Goal: Task Accomplishment & Management: Use online tool/utility

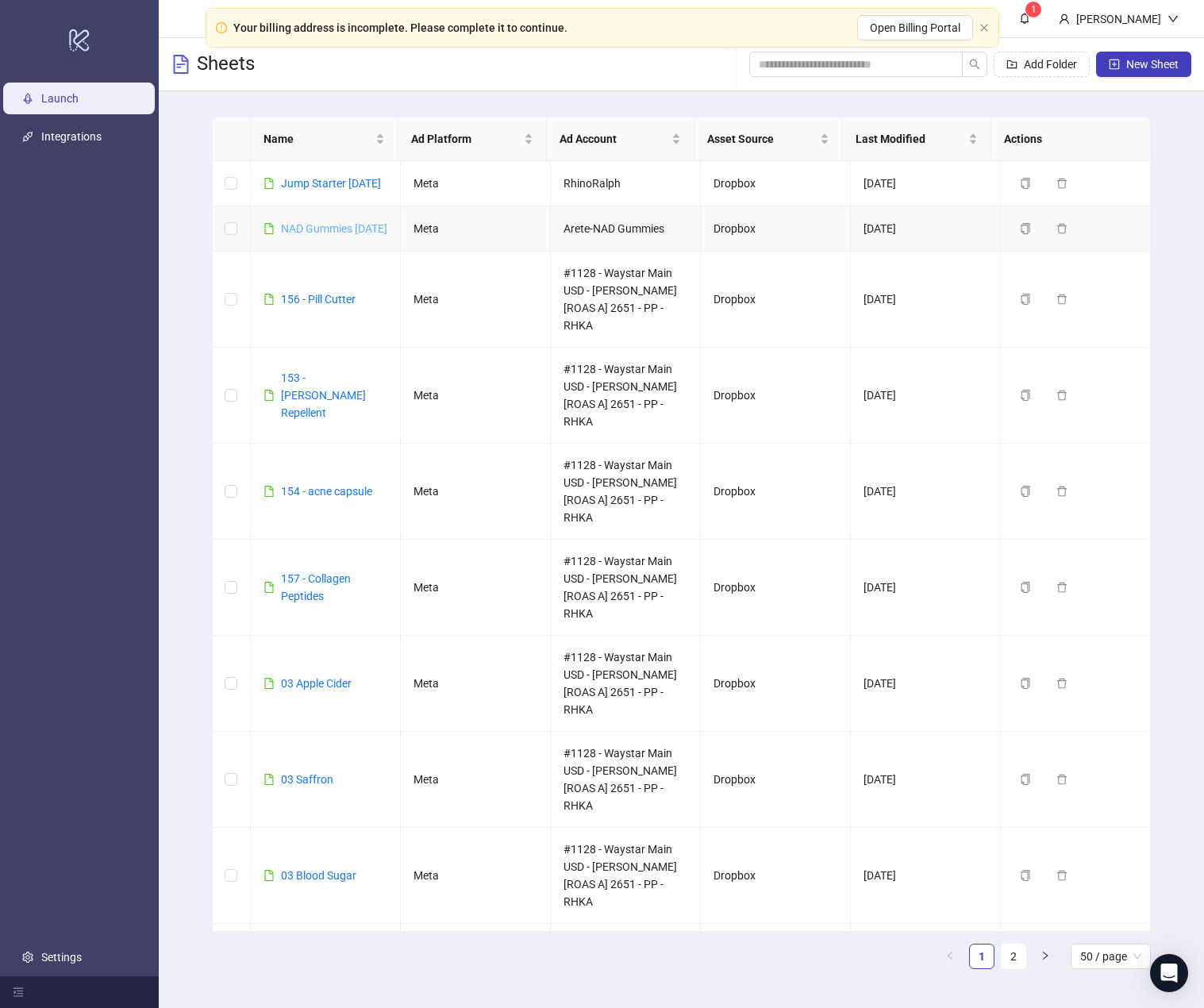
click at [310, 235] on link "NAD Gummies [DATE]" at bounding box center [334, 229] width 107 height 13
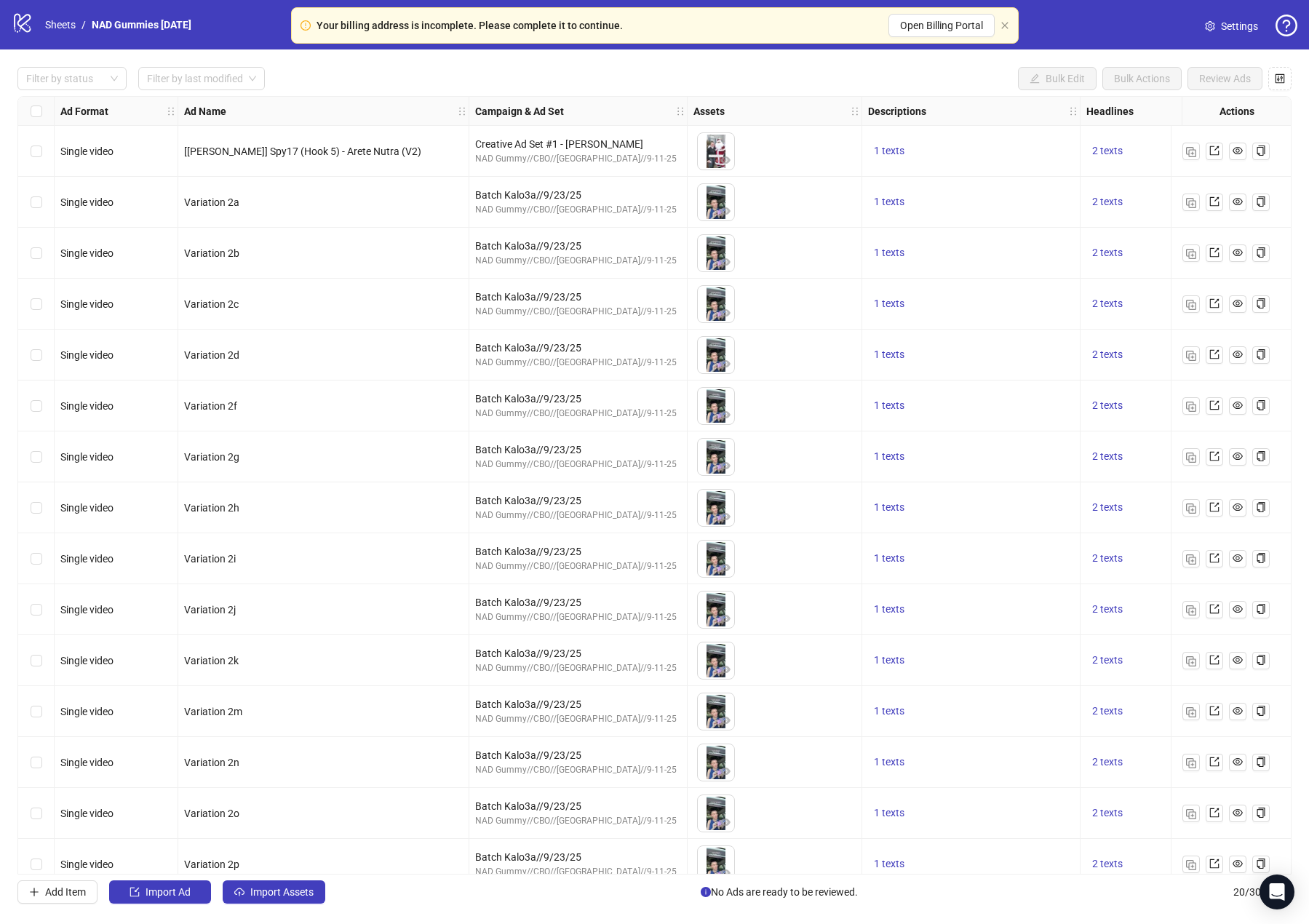
scroll to position [277, 0]
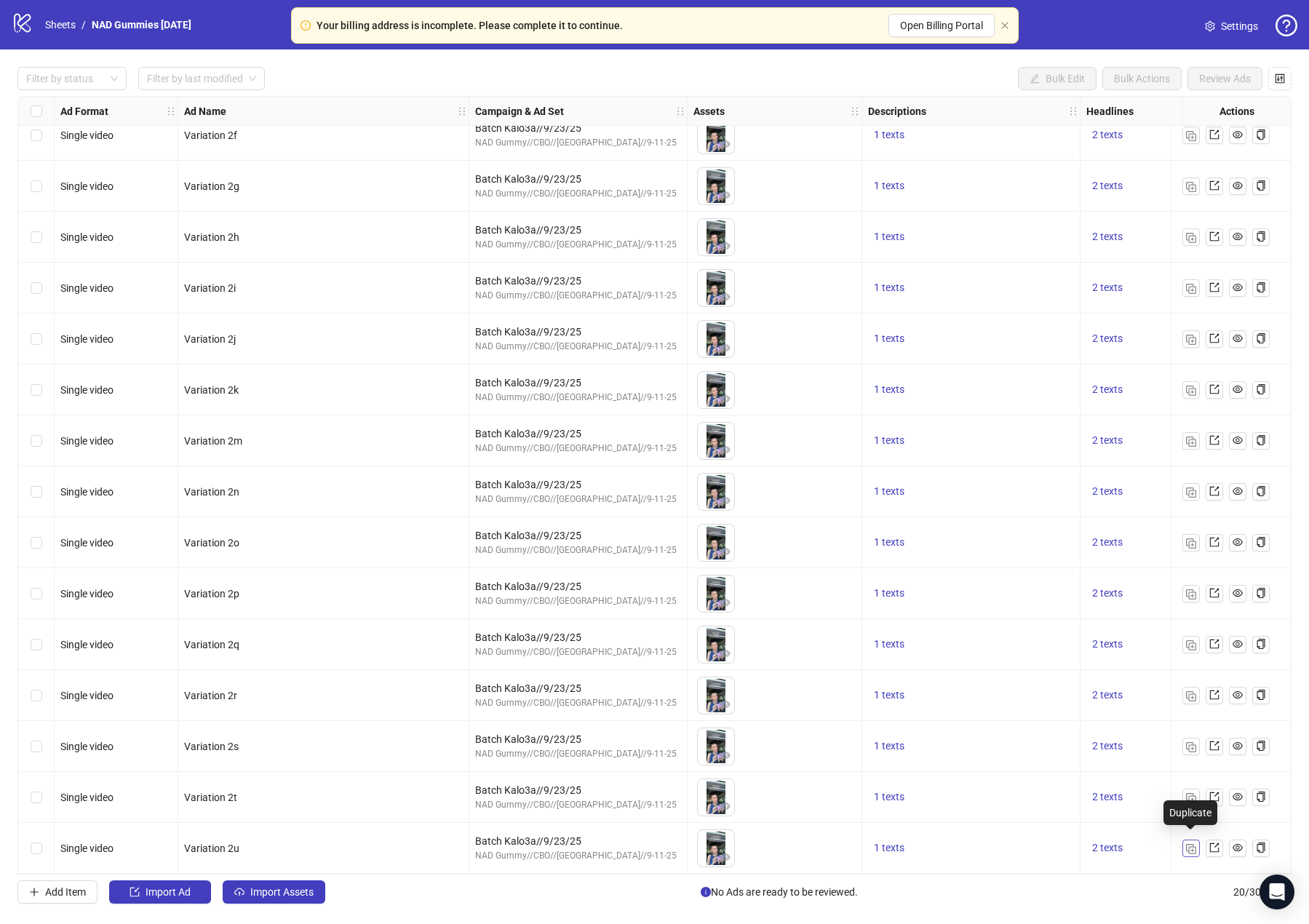
click at [1093, 848] on img "button" at bounding box center [1191, 849] width 10 height 10
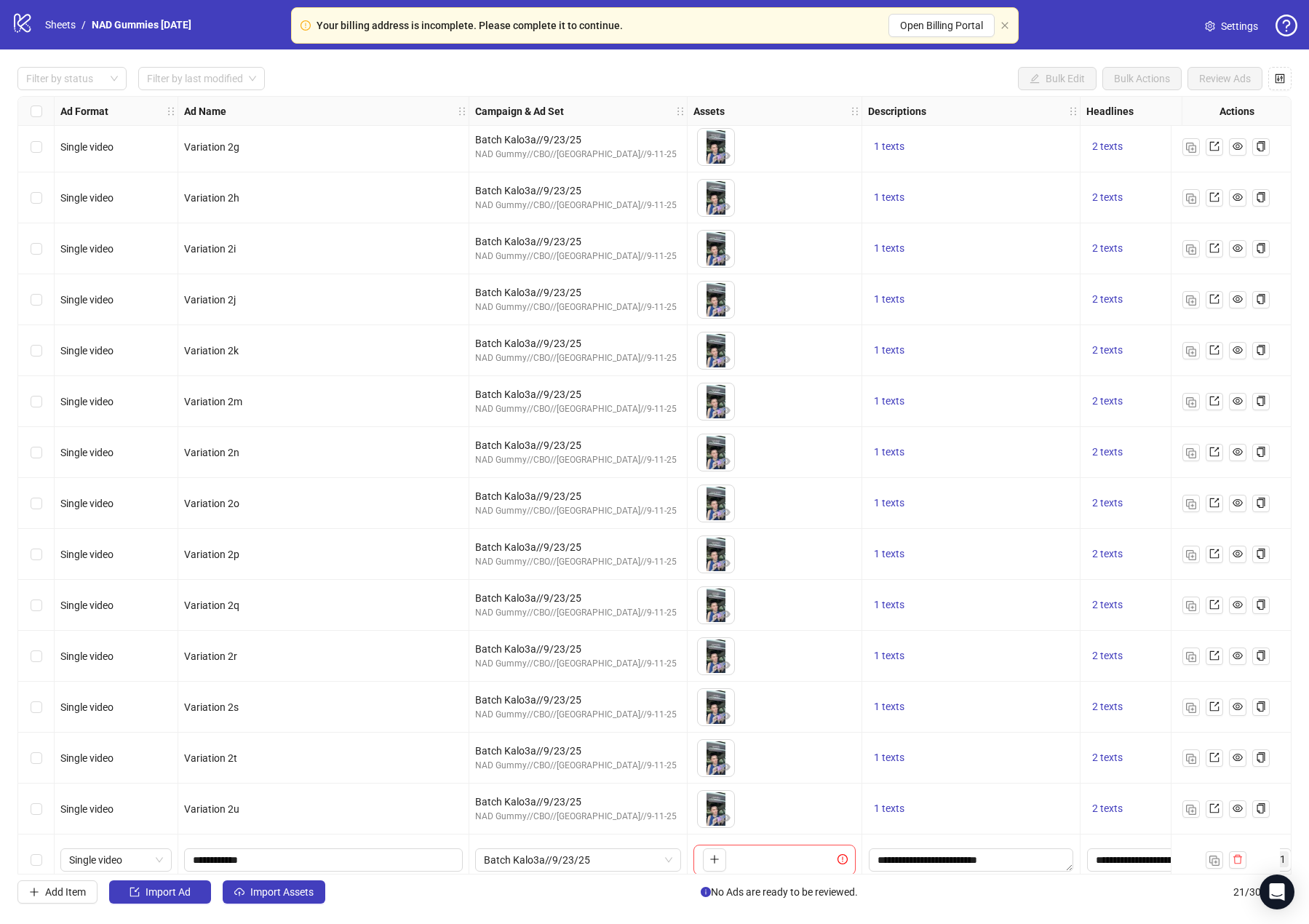
scroll to position [328, 0]
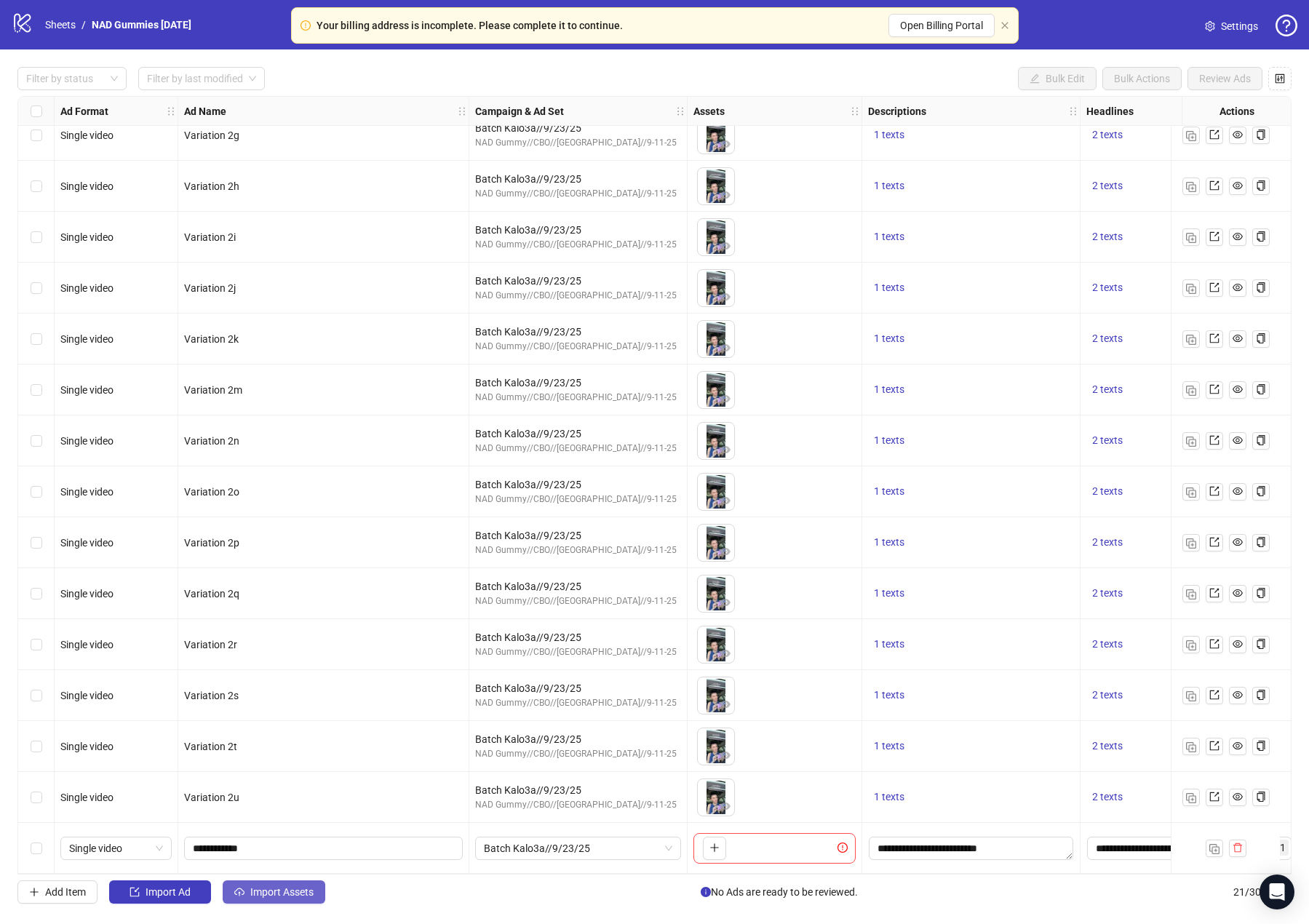
click at [263, 901] on button "Import Assets" at bounding box center [273, 892] width 102 height 23
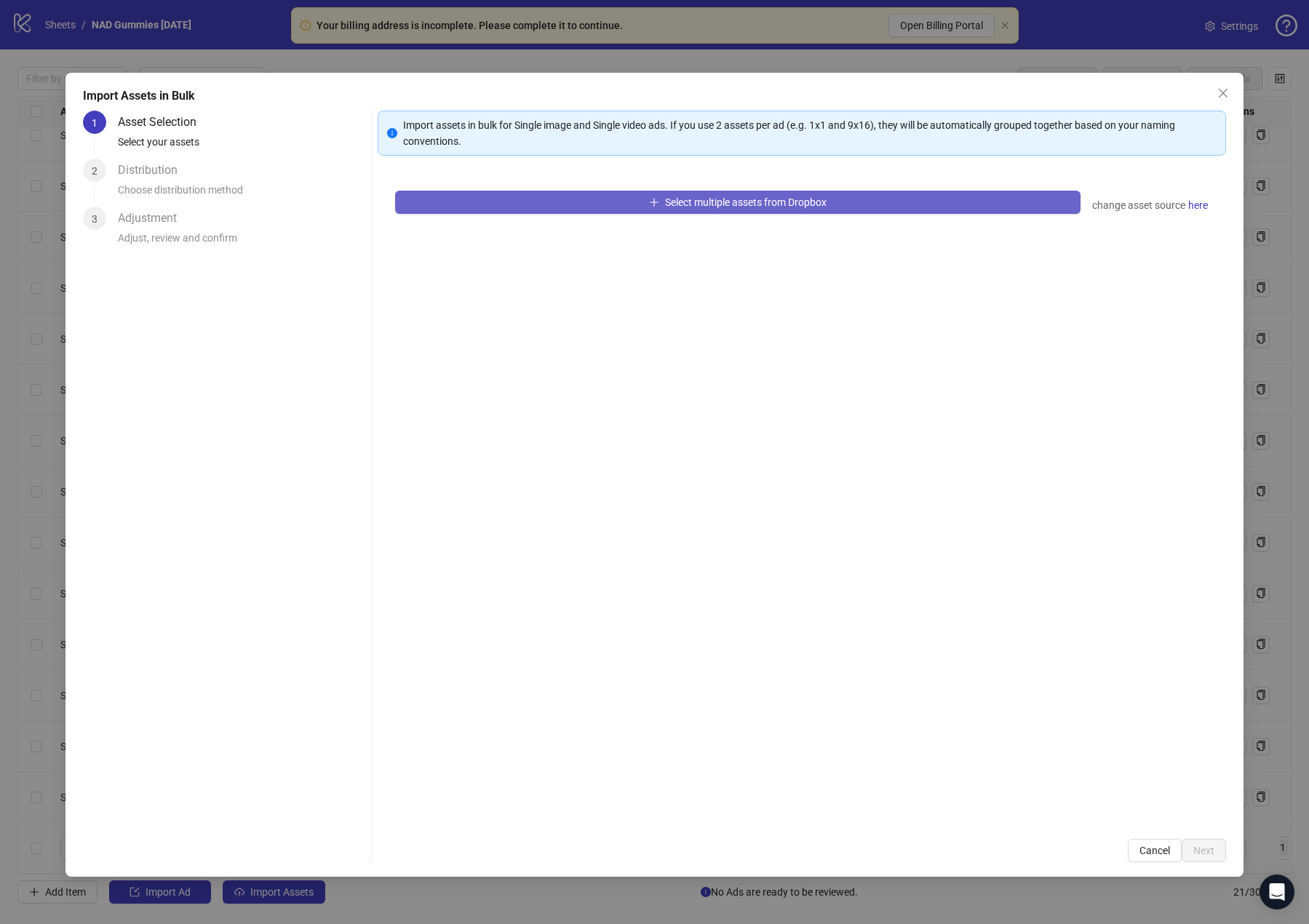
click at [678, 209] on button "Select multiple assets from Dropbox" at bounding box center [738, 202] width 686 height 23
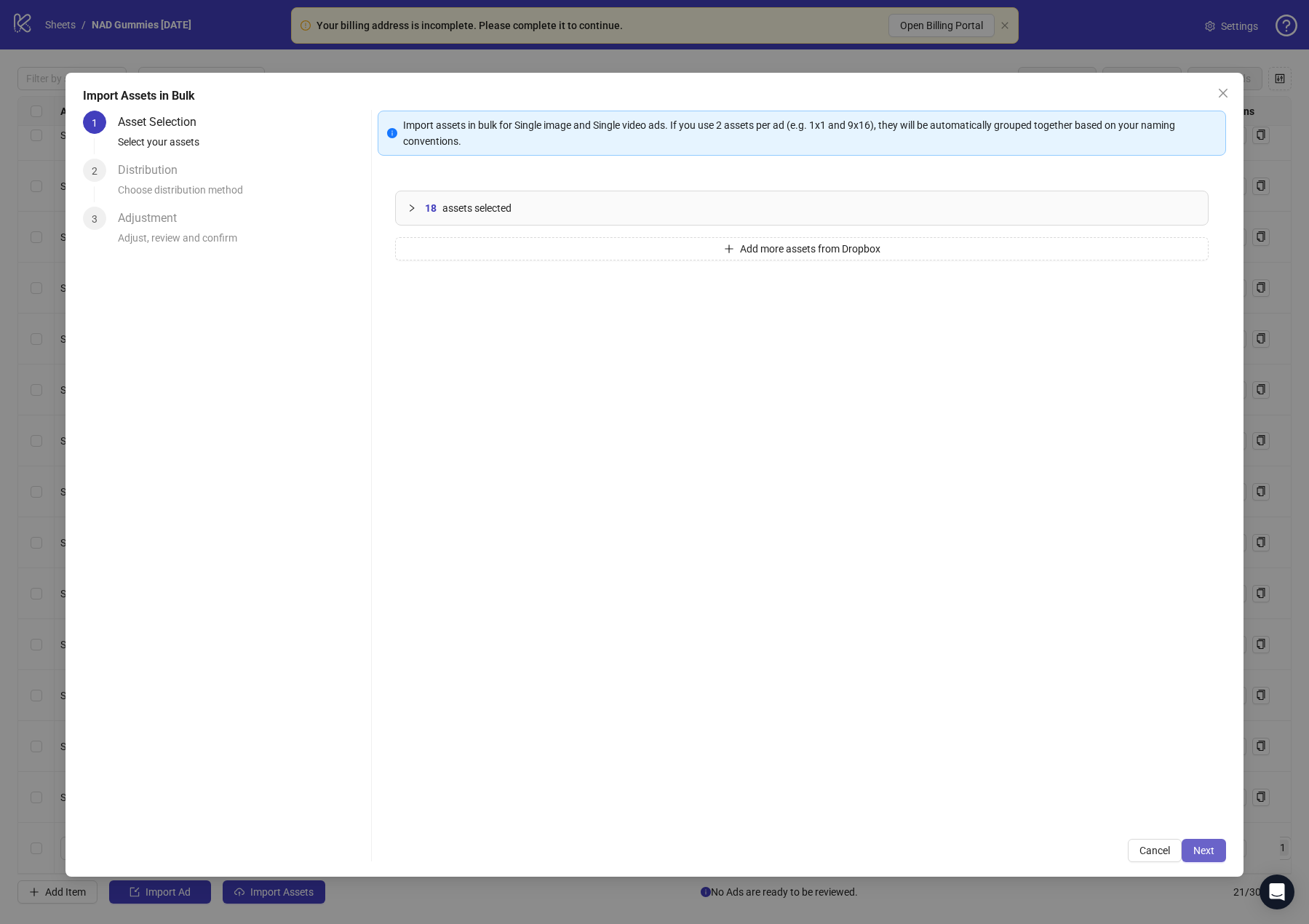
click at [1093, 847] on span "Next" at bounding box center [1203, 851] width 21 height 12
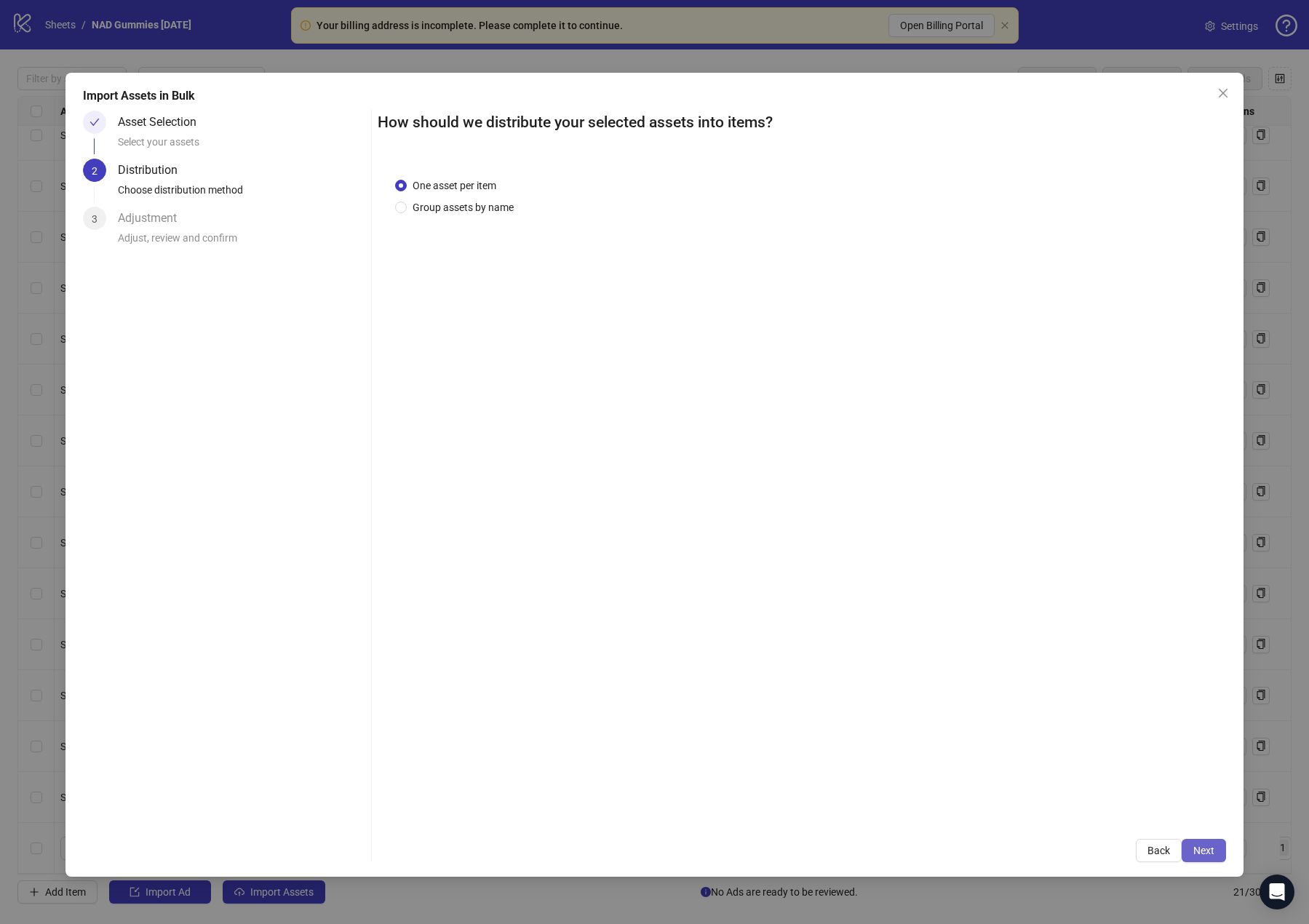
click at [1093, 851] on span "Next" at bounding box center [1203, 851] width 21 height 12
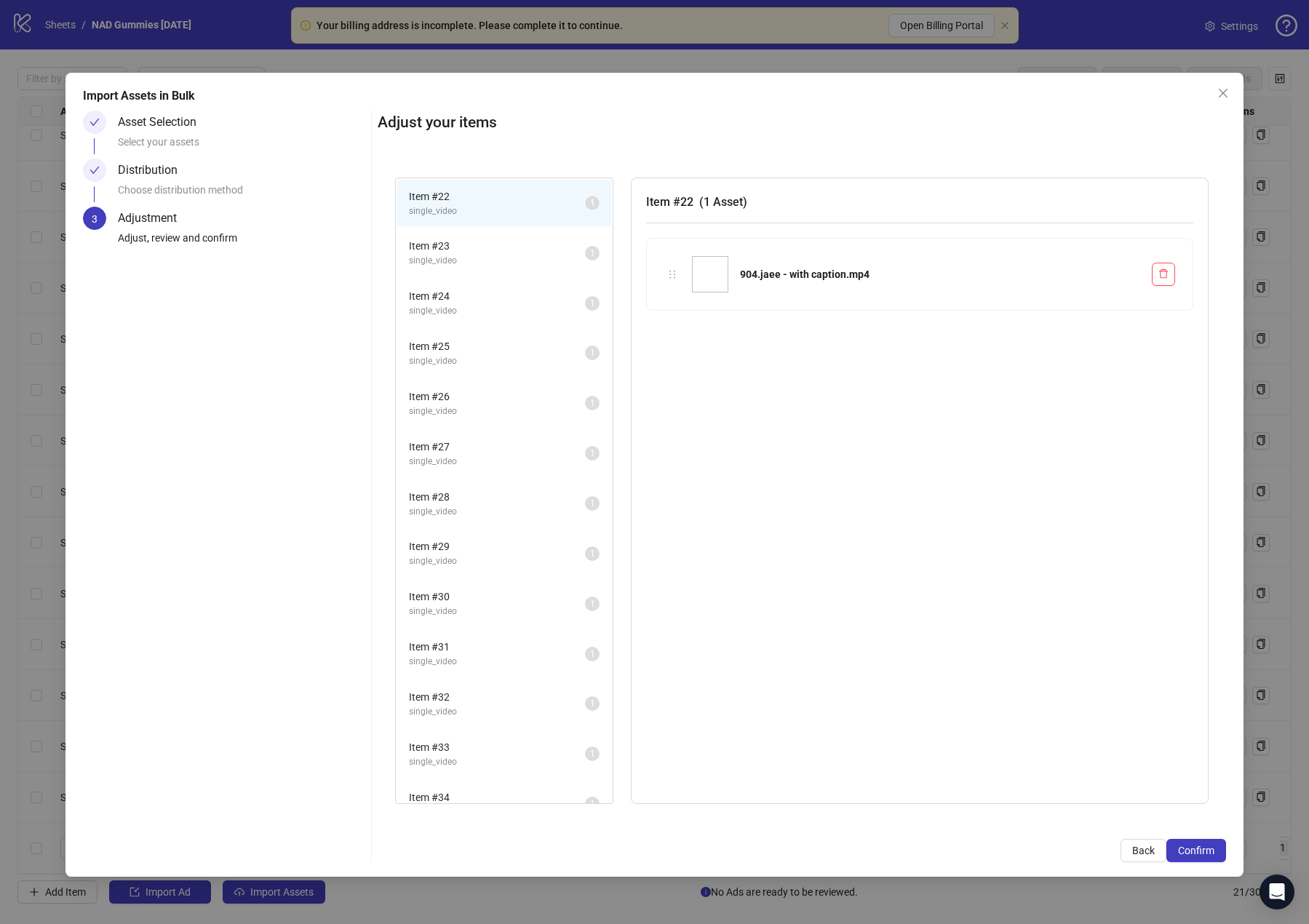
click at [1093, 851] on span "Confirm" at bounding box center [1197, 851] width 37 height 12
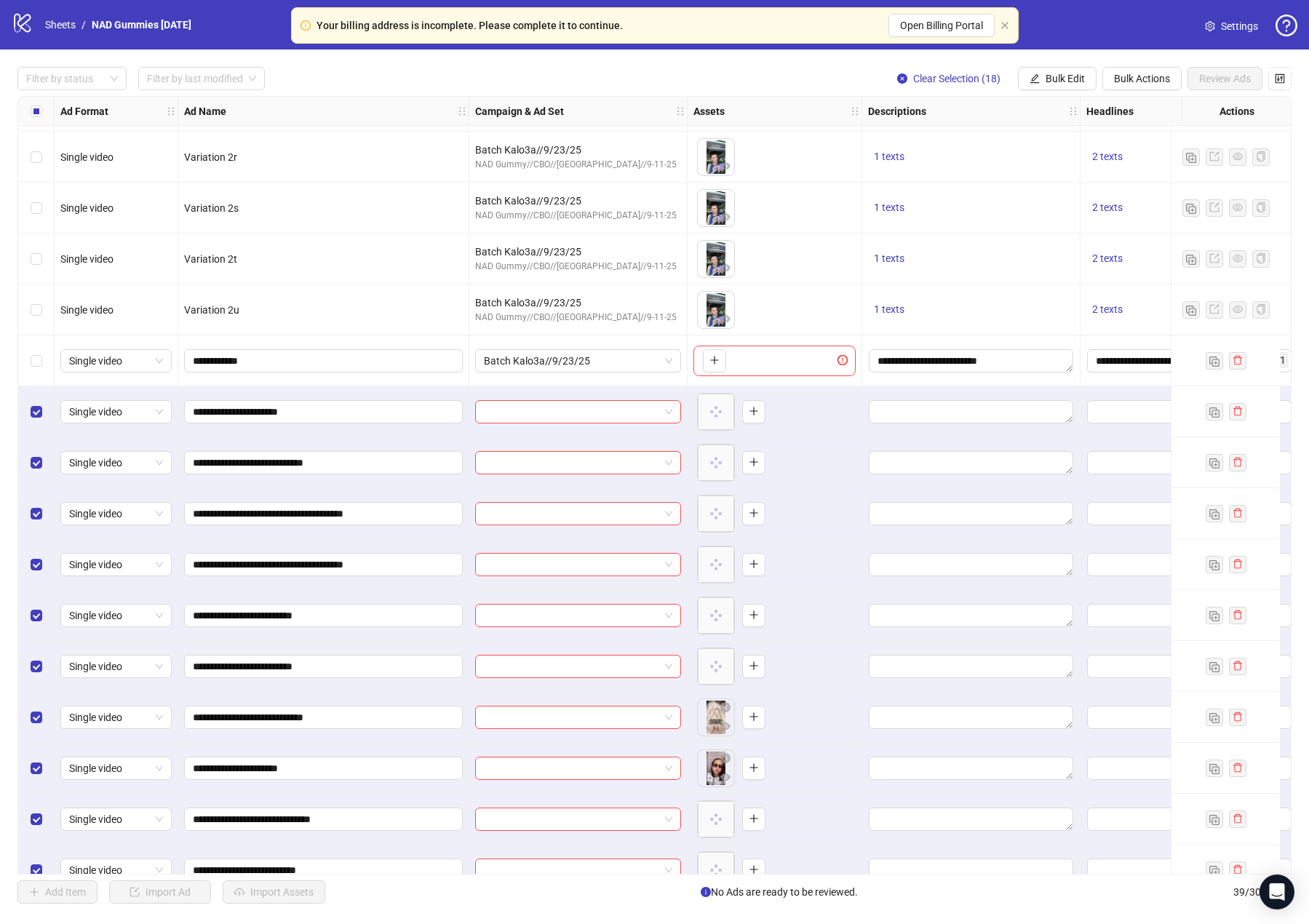
scroll to position [808, 0]
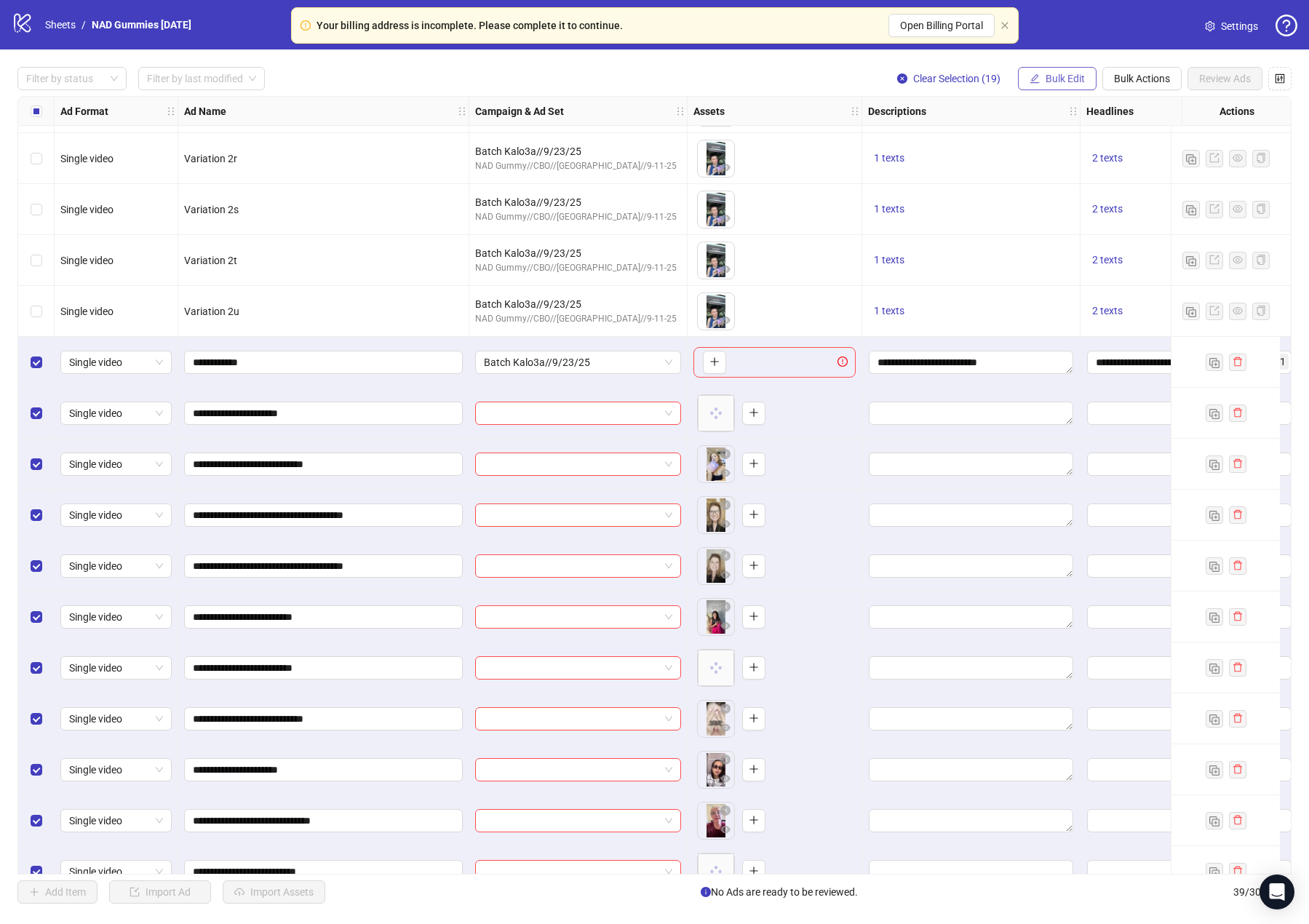
click at [1064, 76] on span "Bulk Edit" at bounding box center [1065, 78] width 39 height 12
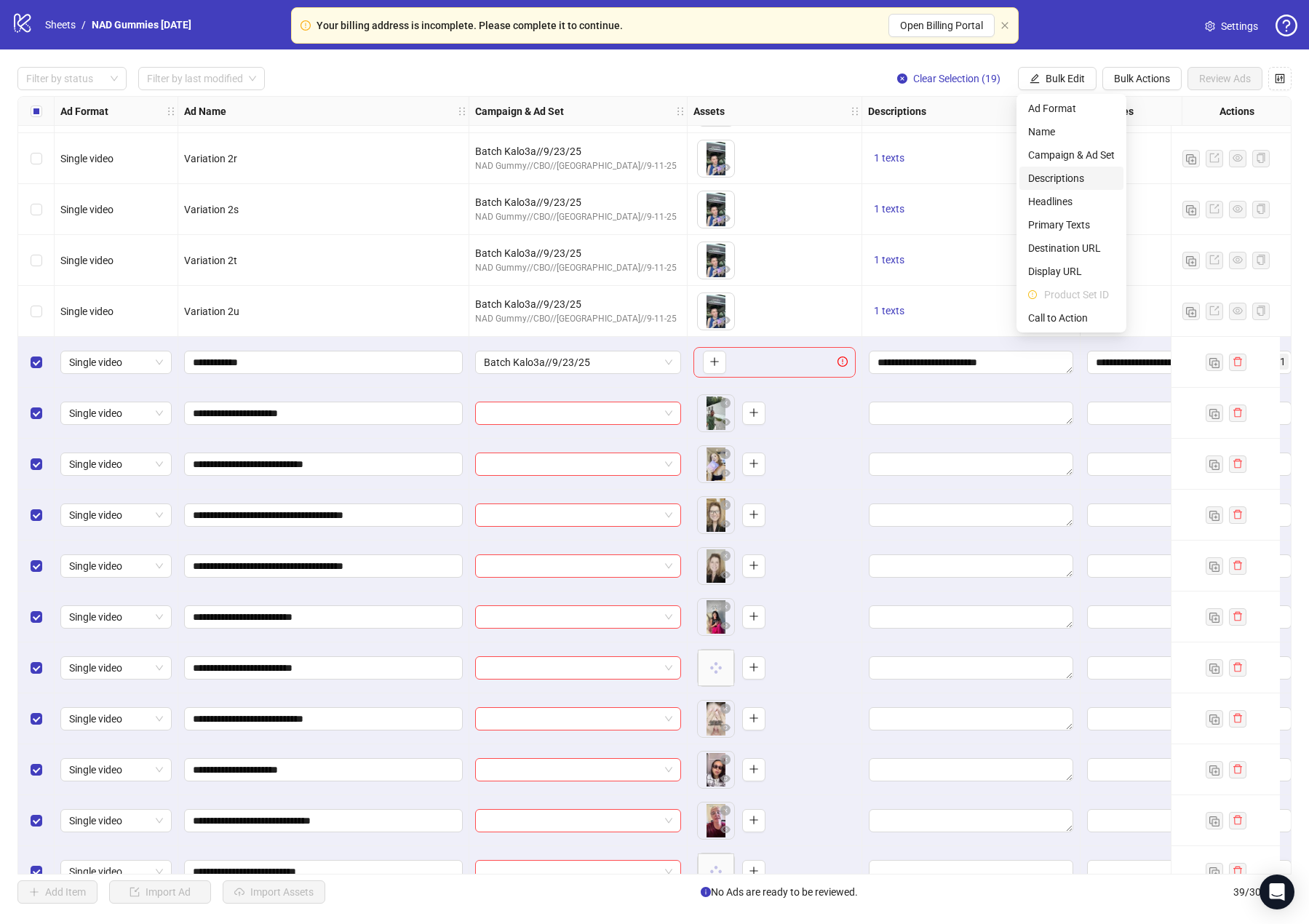
click at [1079, 174] on span "Descriptions" at bounding box center [1071, 178] width 87 height 16
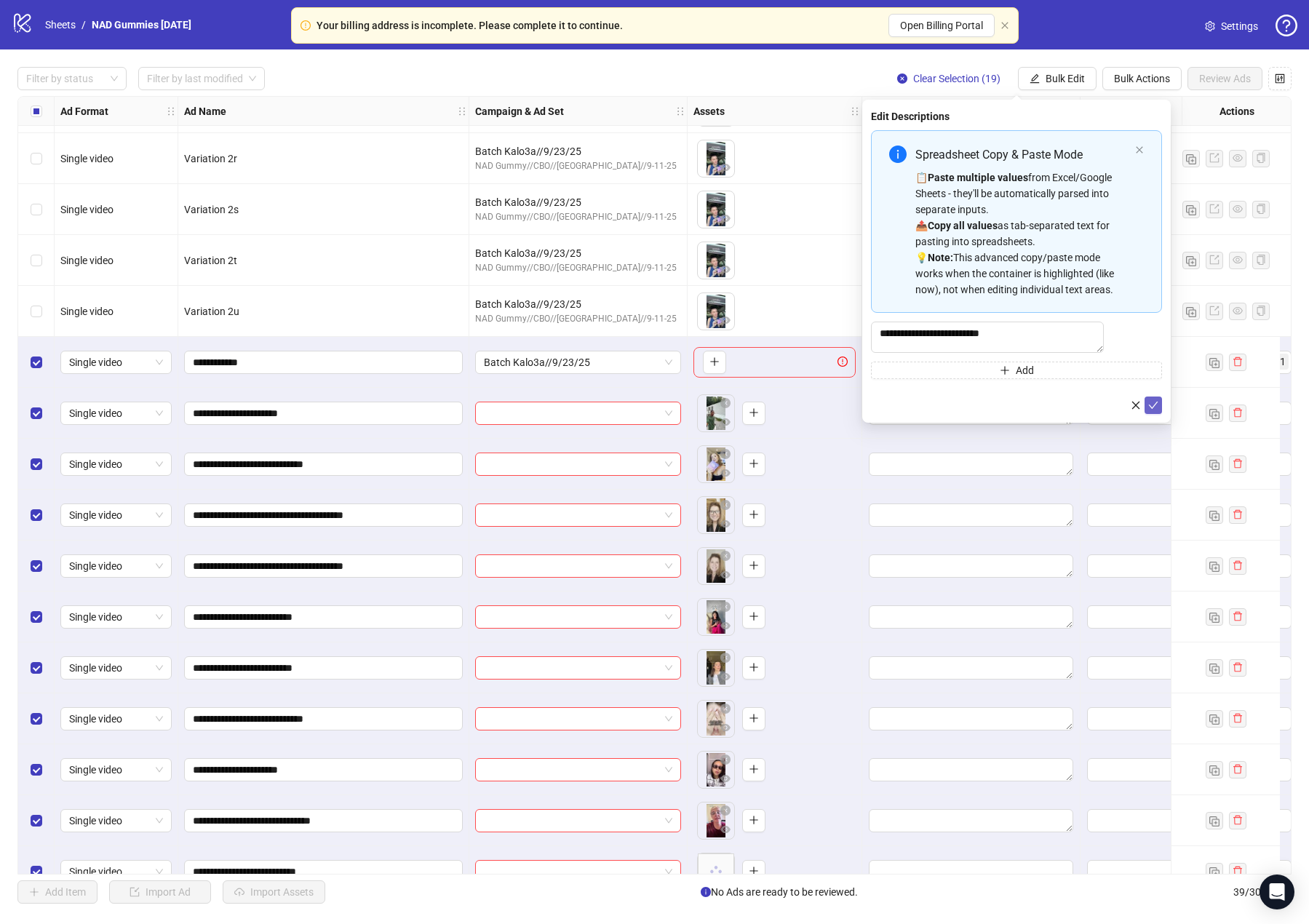
click at [1093, 411] on span "submit" at bounding box center [1153, 405] width 10 height 12
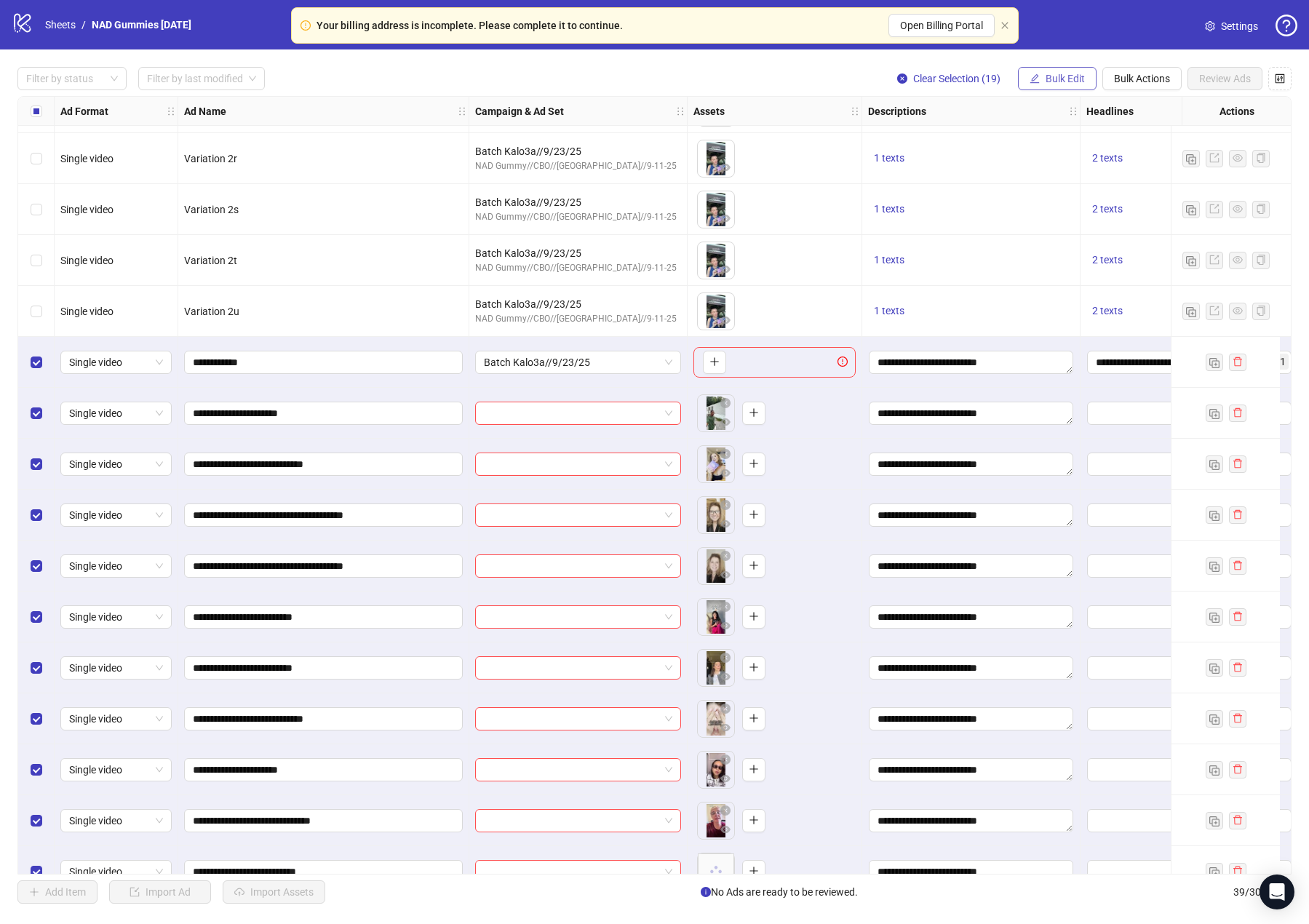
click at [1053, 82] on span "Bulk Edit" at bounding box center [1065, 78] width 39 height 12
click at [1083, 200] on span "Headlines" at bounding box center [1071, 201] width 87 height 16
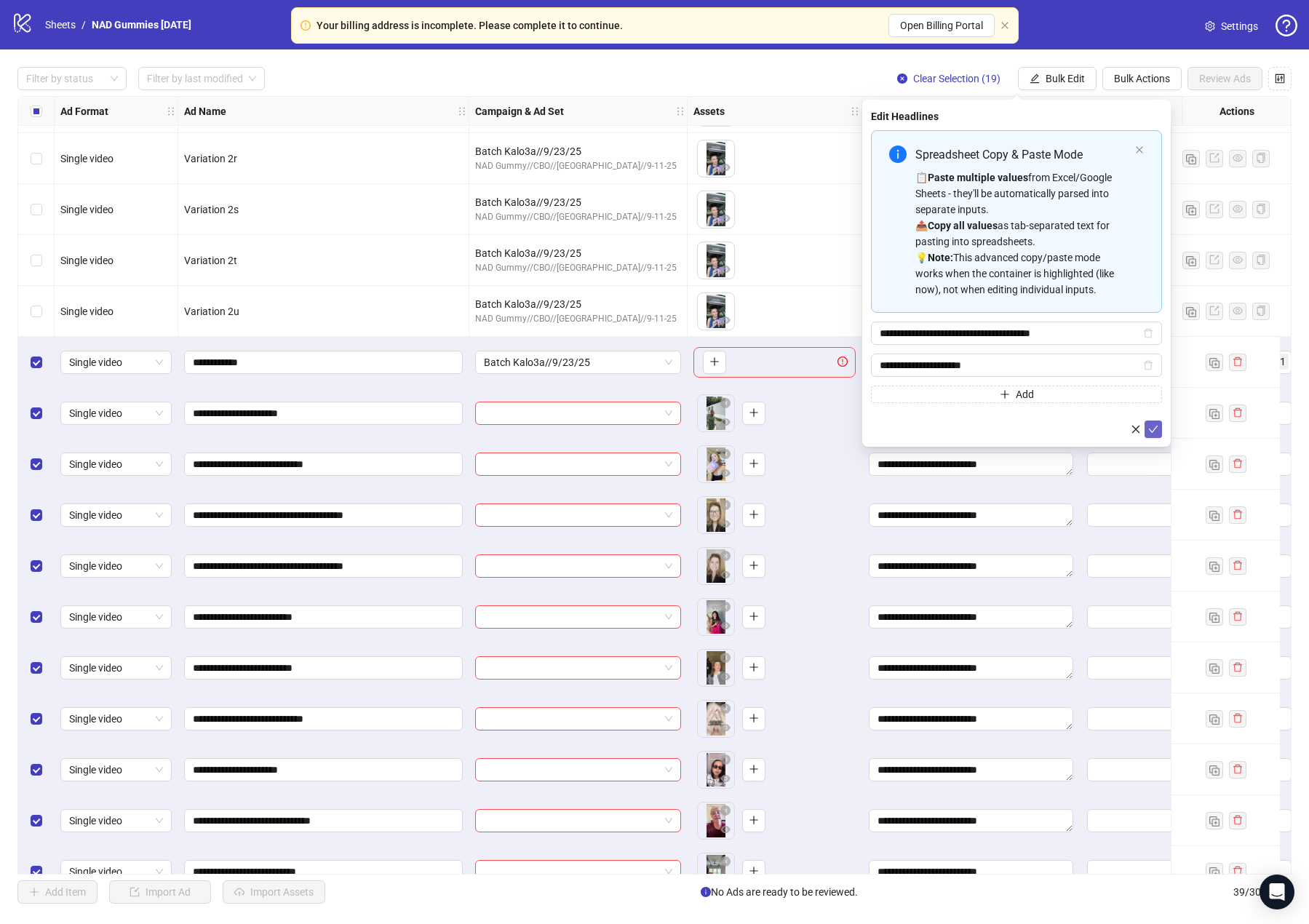
click at [1093, 432] on icon "check" at bounding box center [1153, 429] width 10 height 10
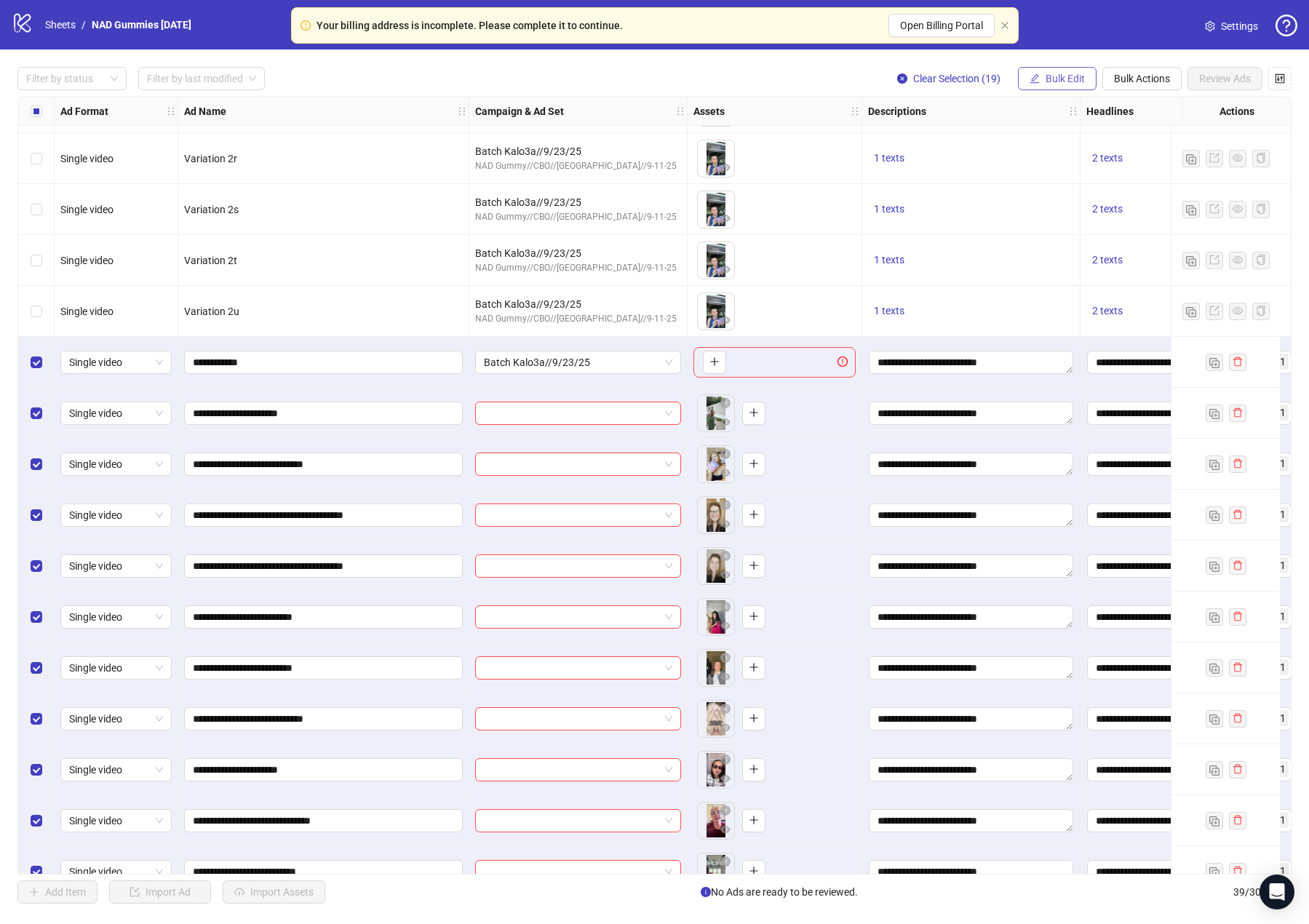
click at [1054, 72] on button "Bulk Edit" at bounding box center [1058, 78] width 78 height 23
click at [1068, 227] on span "Primary Texts" at bounding box center [1071, 225] width 87 height 16
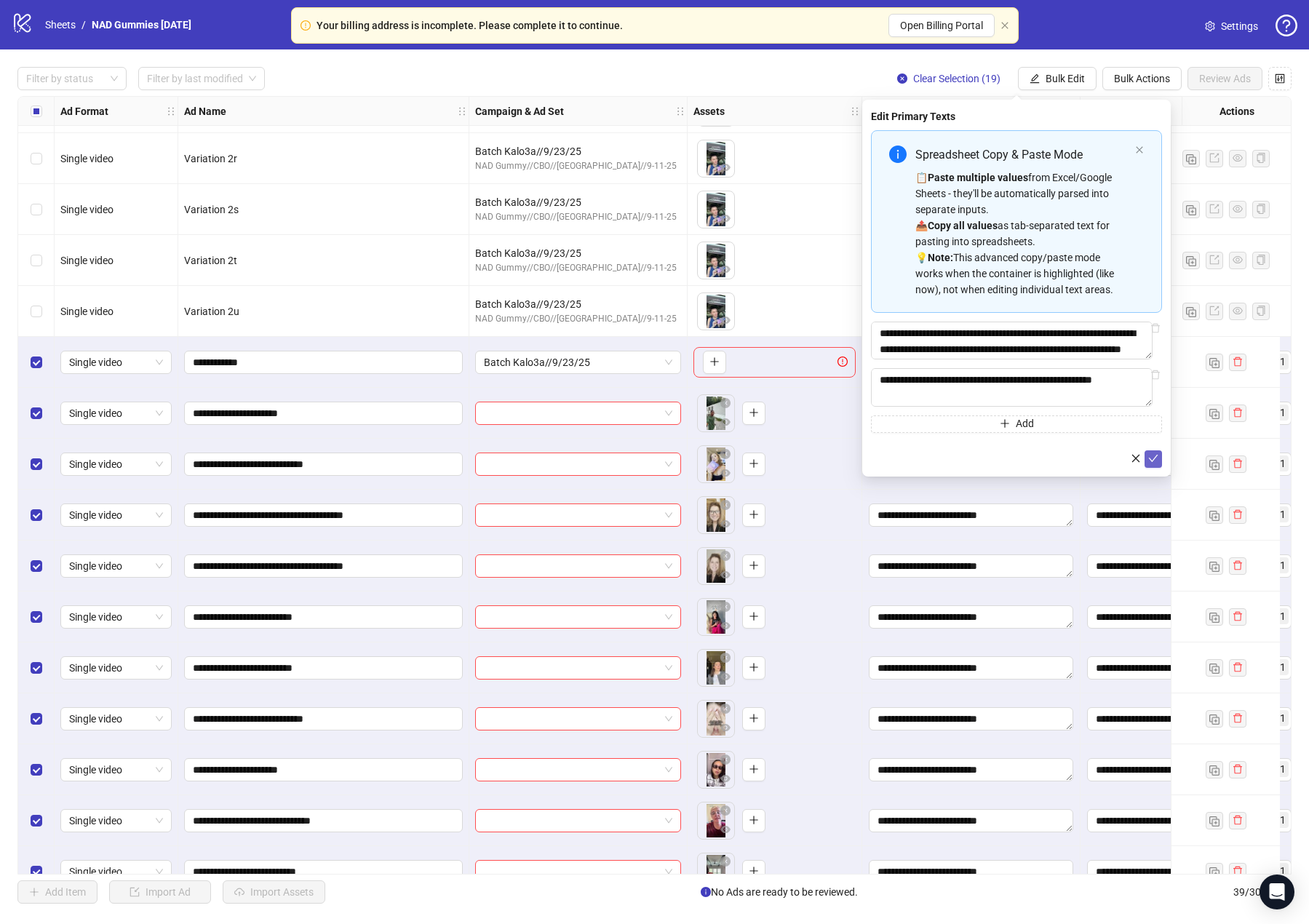
click at [1093, 456] on icon "check" at bounding box center [1153, 458] width 10 height 10
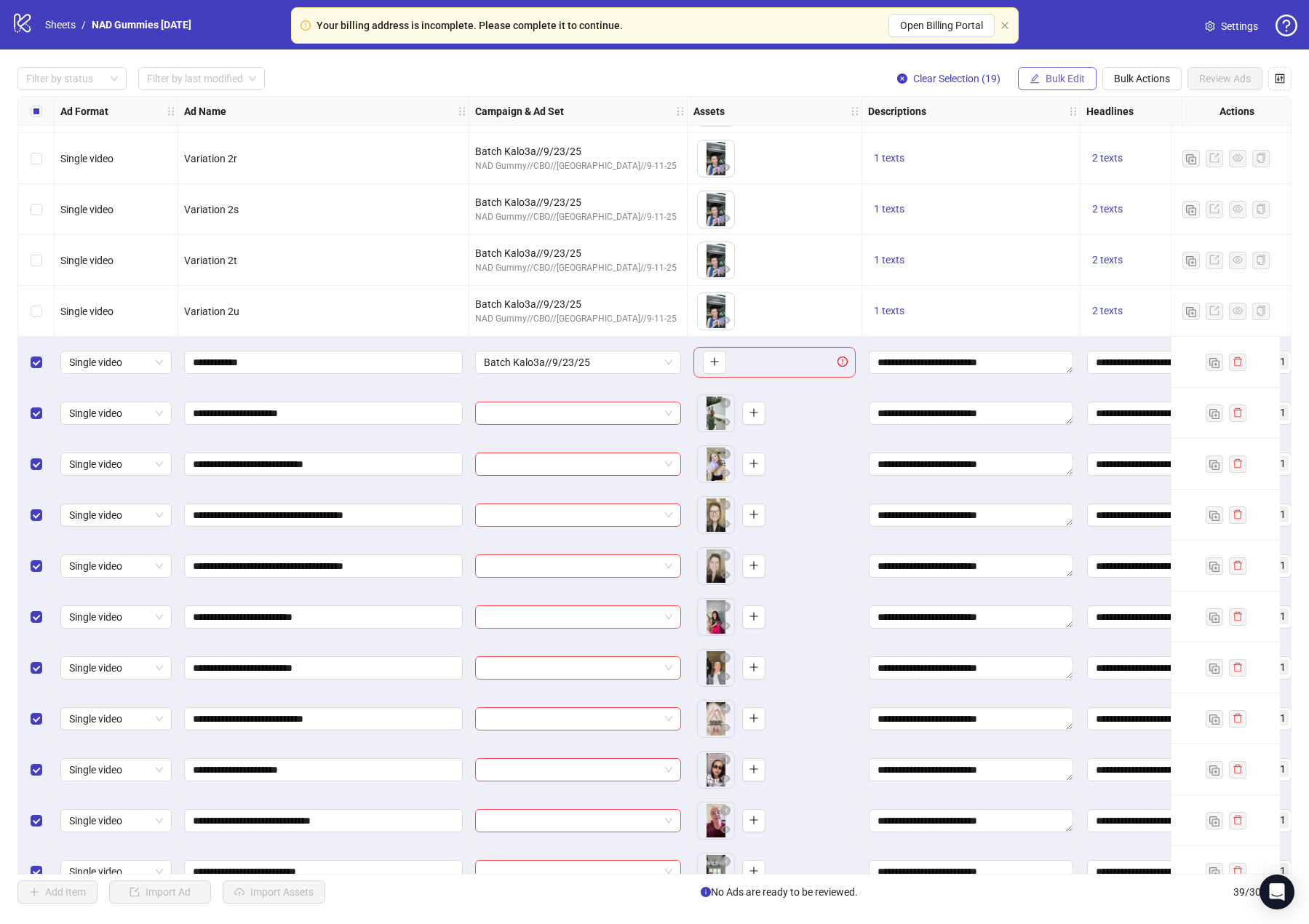
click at [1057, 80] on span "Bulk Edit" at bounding box center [1065, 78] width 39 height 12
click at [1087, 252] on span "Destination URL" at bounding box center [1071, 248] width 87 height 16
click at [1093, 179] on icon "check" at bounding box center [1153, 180] width 9 height 8
click at [1054, 80] on span "Bulk Edit" at bounding box center [1065, 78] width 39 height 12
click at [1093, 312] on span "Call to Action" at bounding box center [1071, 318] width 87 height 16
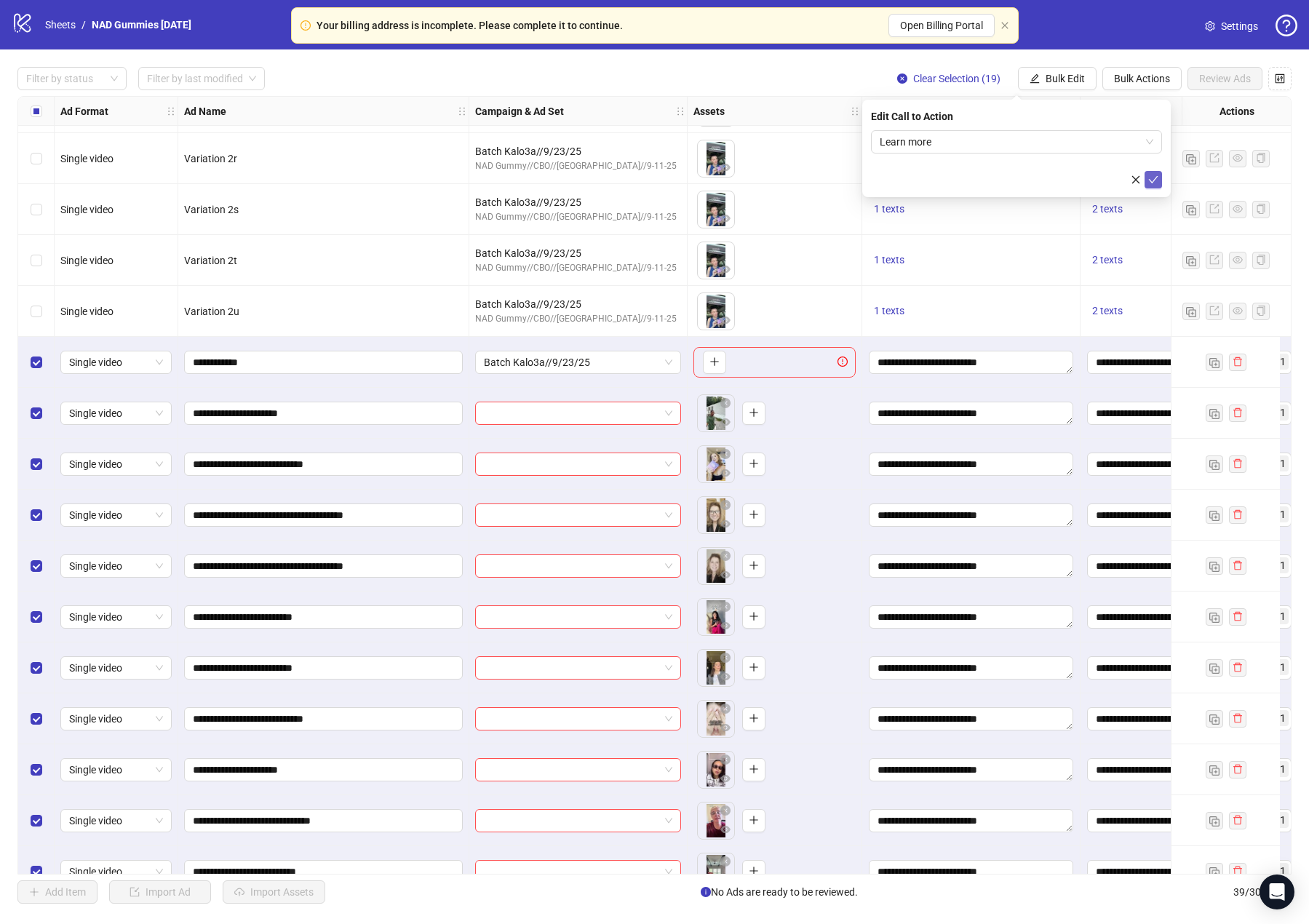
click at [1093, 175] on button "submit" at bounding box center [1153, 180] width 18 height 18
click at [665, 363] on span "Batch Kalo3a//9/23/25" at bounding box center [577, 363] width 188 height 22
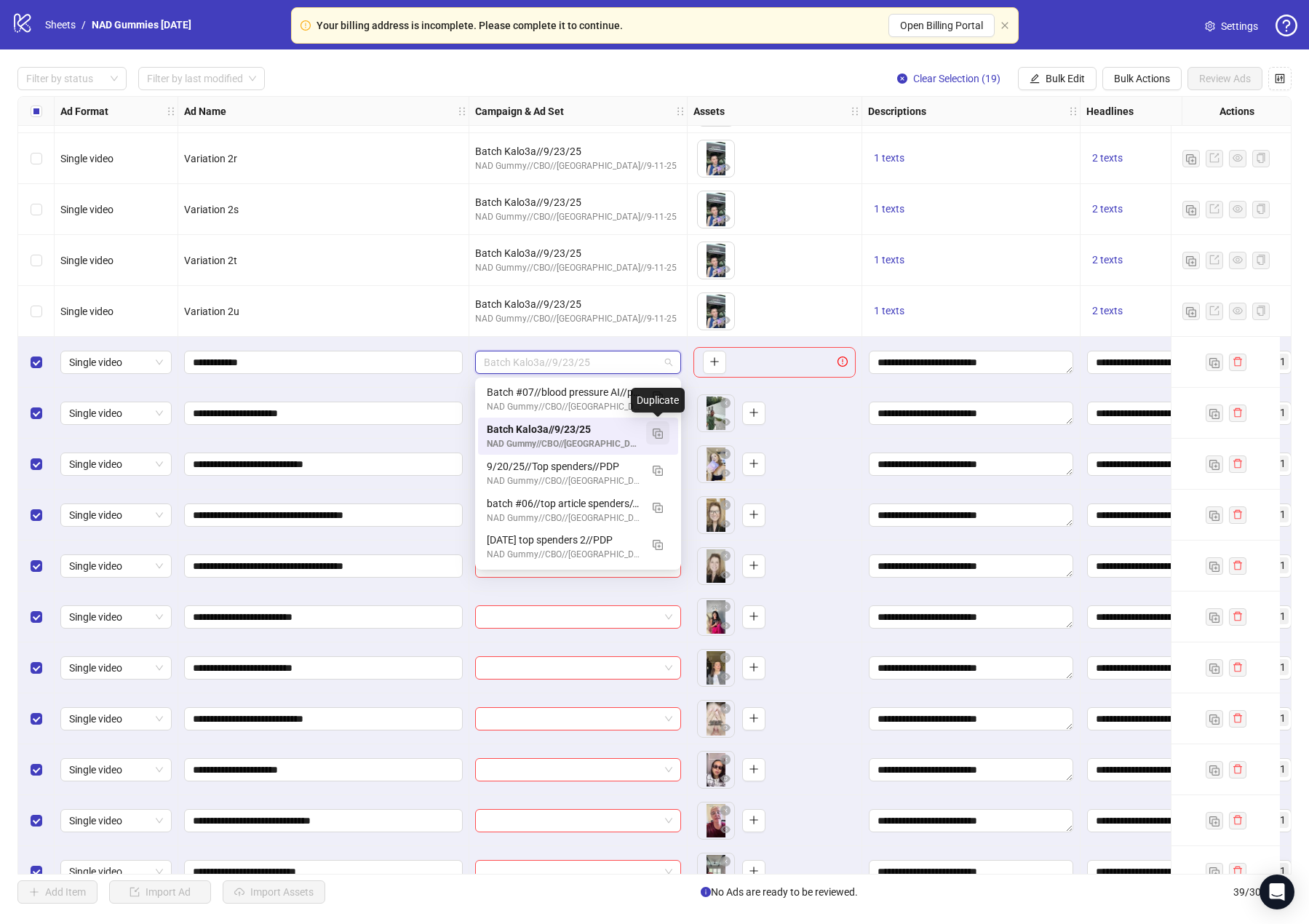
click at [660, 429] on img "button" at bounding box center [658, 433] width 10 height 10
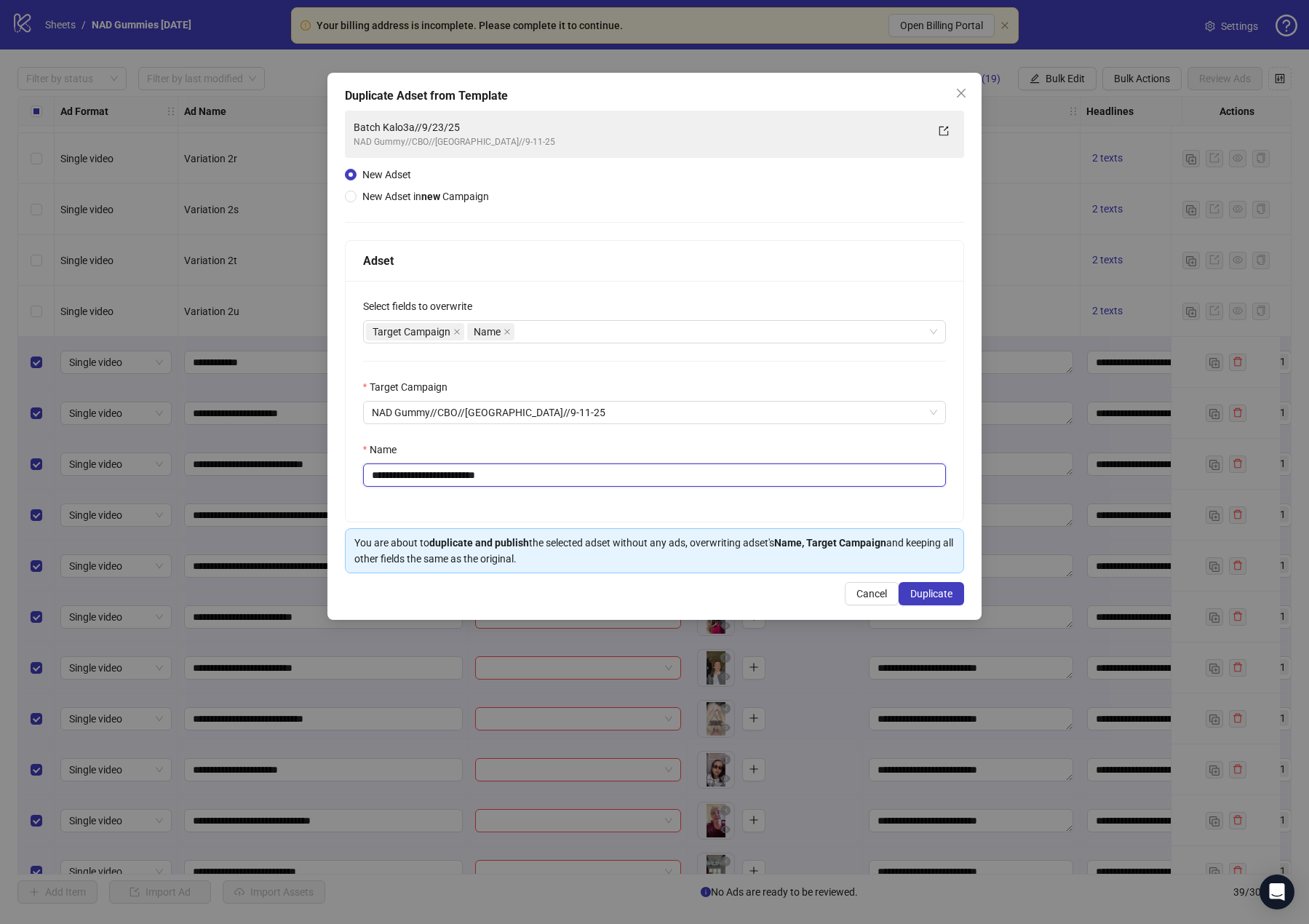
drag, startPoint x: 399, startPoint y: 475, endPoint x: 429, endPoint y: 478, distance: 30.1
click at [429, 478] on input "**********" at bounding box center [654, 474] width 583 height 23
drag, startPoint x: 540, startPoint y: 483, endPoint x: 483, endPoint y: 488, distance: 57.2
click at [483, 487] on input "**********" at bounding box center [654, 474] width 583 height 23
click at [466, 475] on input "**********" at bounding box center [654, 474] width 583 height 23
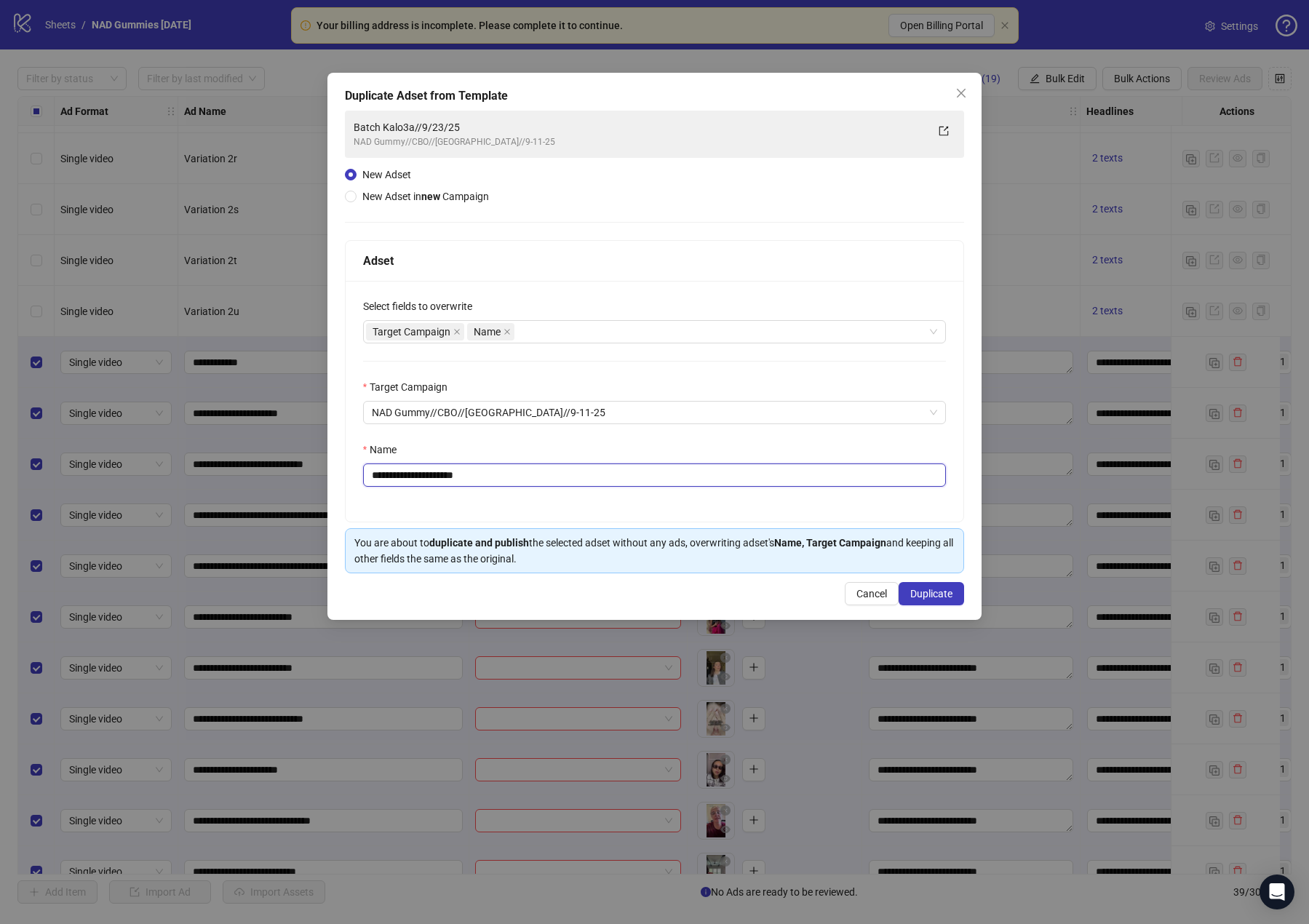
click at [554, 472] on input "**********" at bounding box center [654, 474] width 583 height 23
type input "**********"
click at [928, 599] on span "Duplicate" at bounding box center [932, 594] width 43 height 12
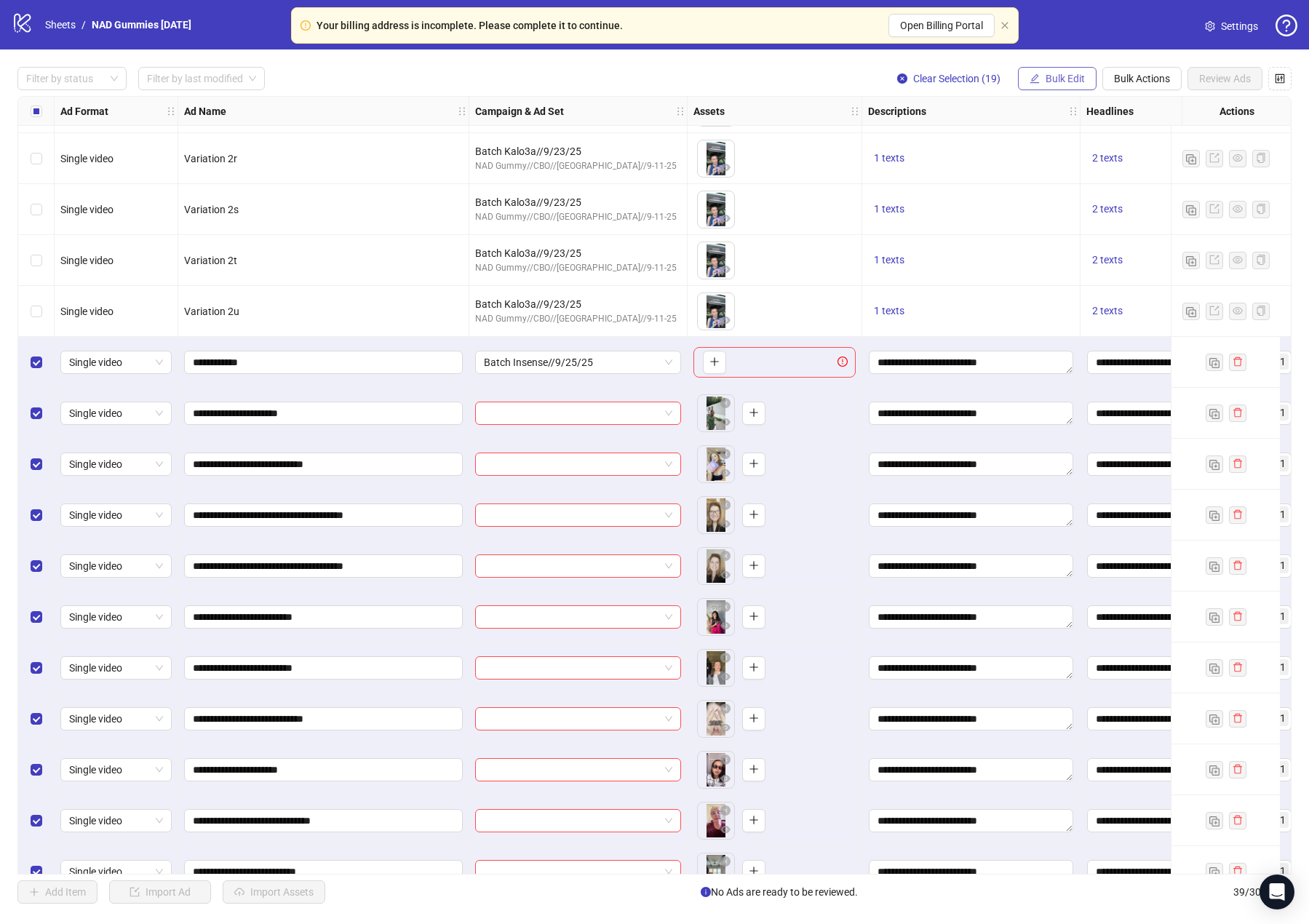
click at [1067, 83] on span "Bulk Edit" at bounding box center [1065, 78] width 39 height 12
click at [1076, 158] on span "Campaign & Ad Set" at bounding box center [1071, 155] width 87 height 16
click at [1093, 181] on icon "check" at bounding box center [1153, 180] width 9 height 8
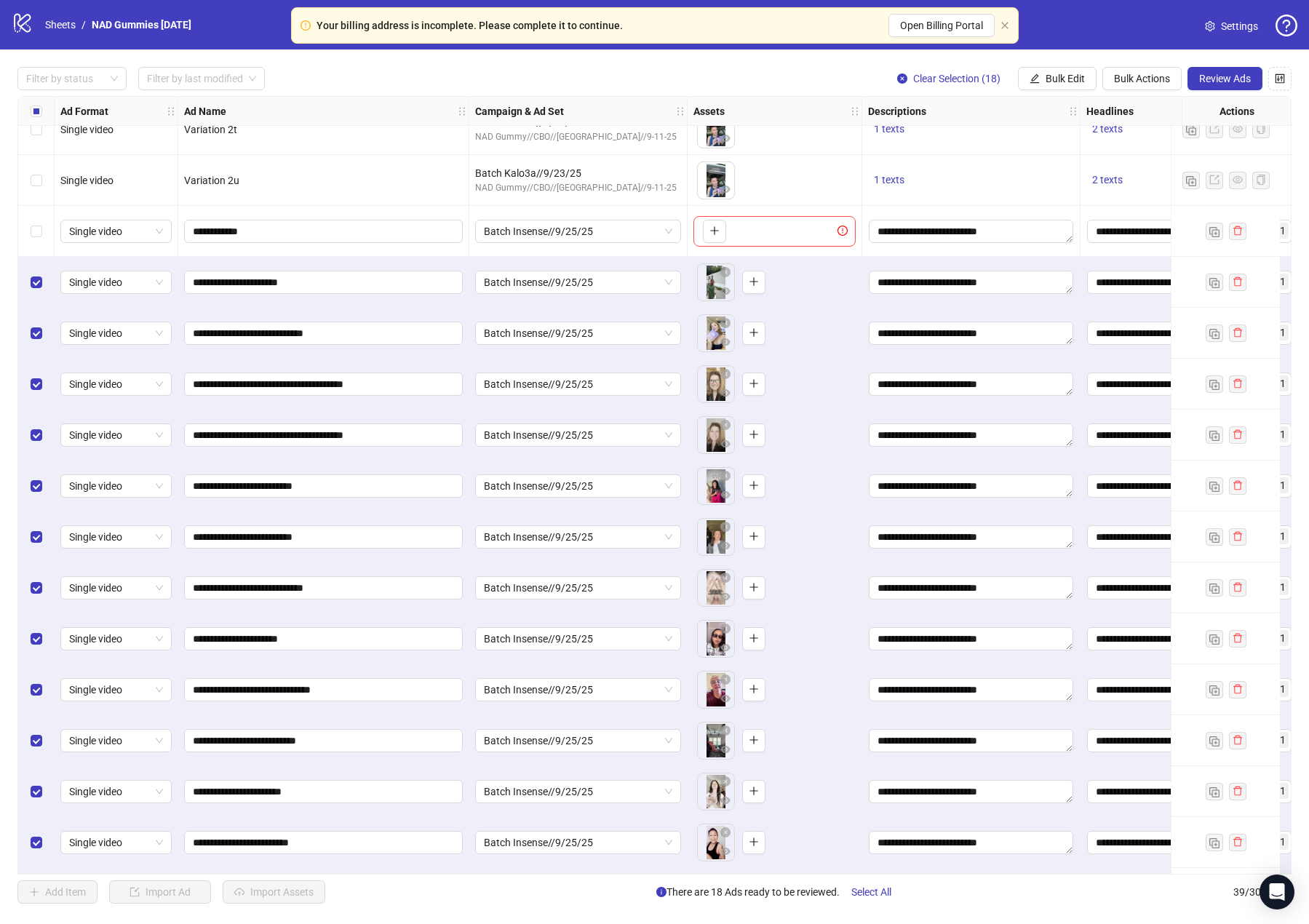
scroll to position [881, 0]
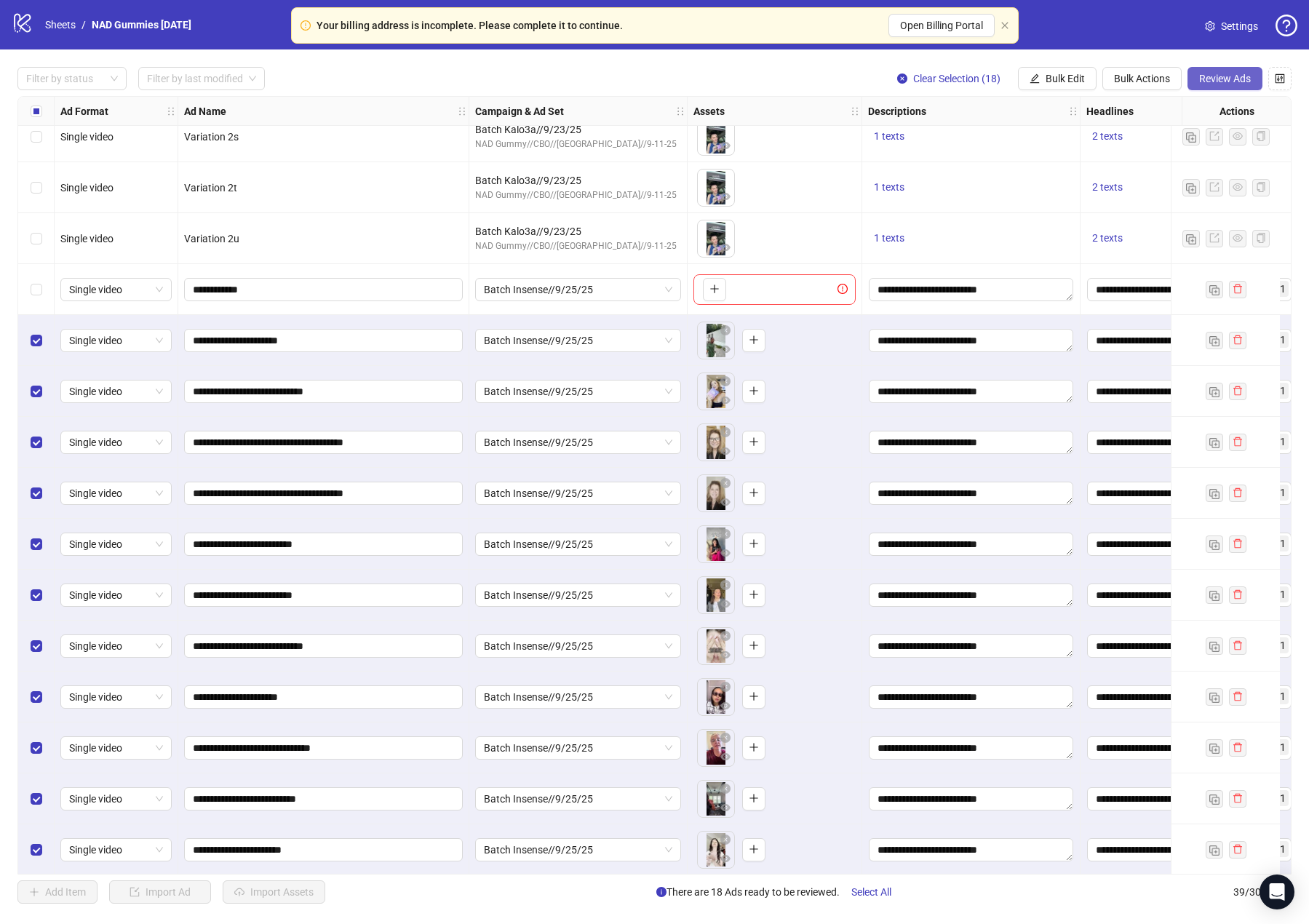
click at [1093, 81] on span "Review Ads" at bounding box center [1225, 78] width 52 height 12
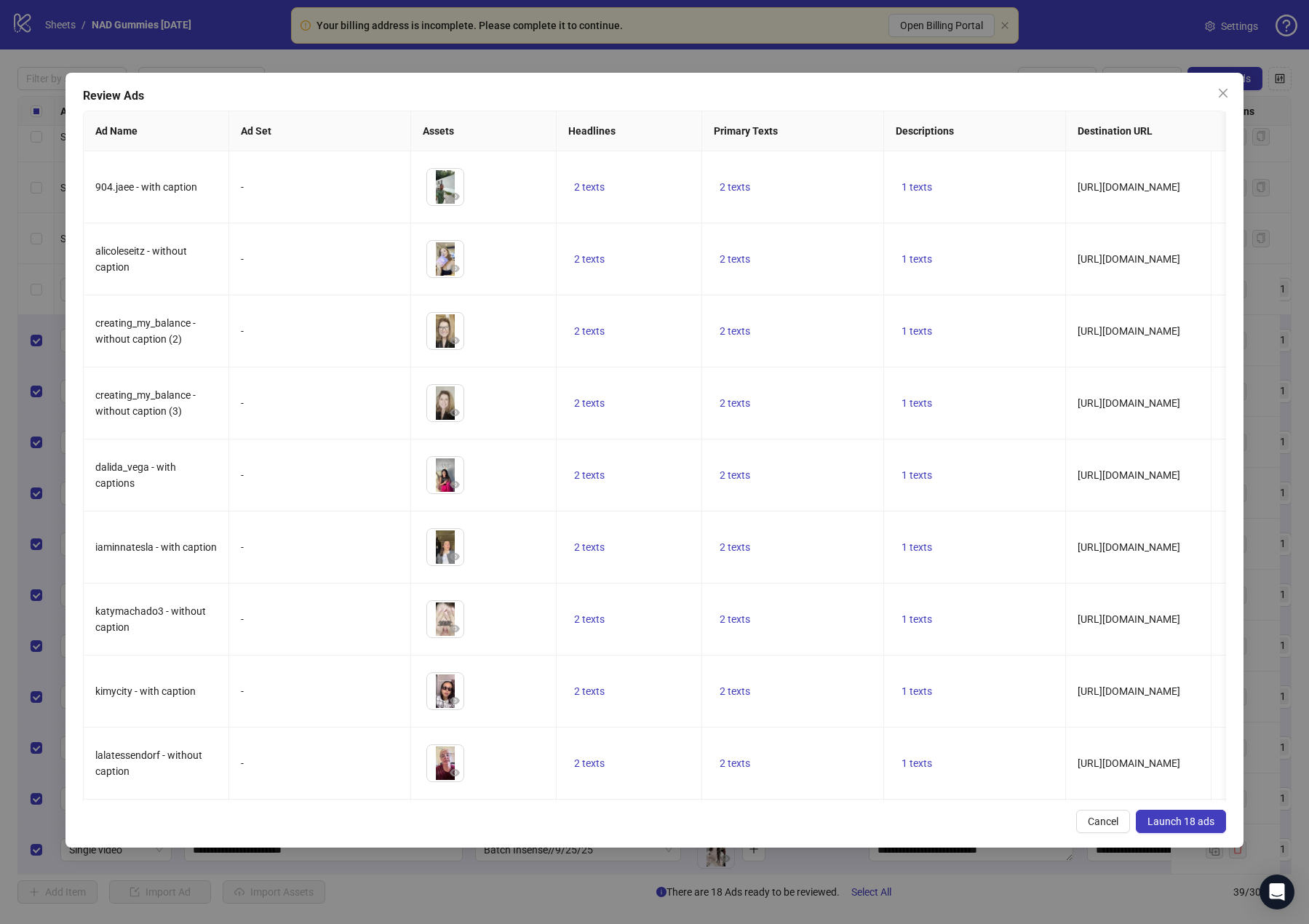
click at [1093, 817] on span "Launch 18 ads" at bounding box center [1181, 822] width 67 height 12
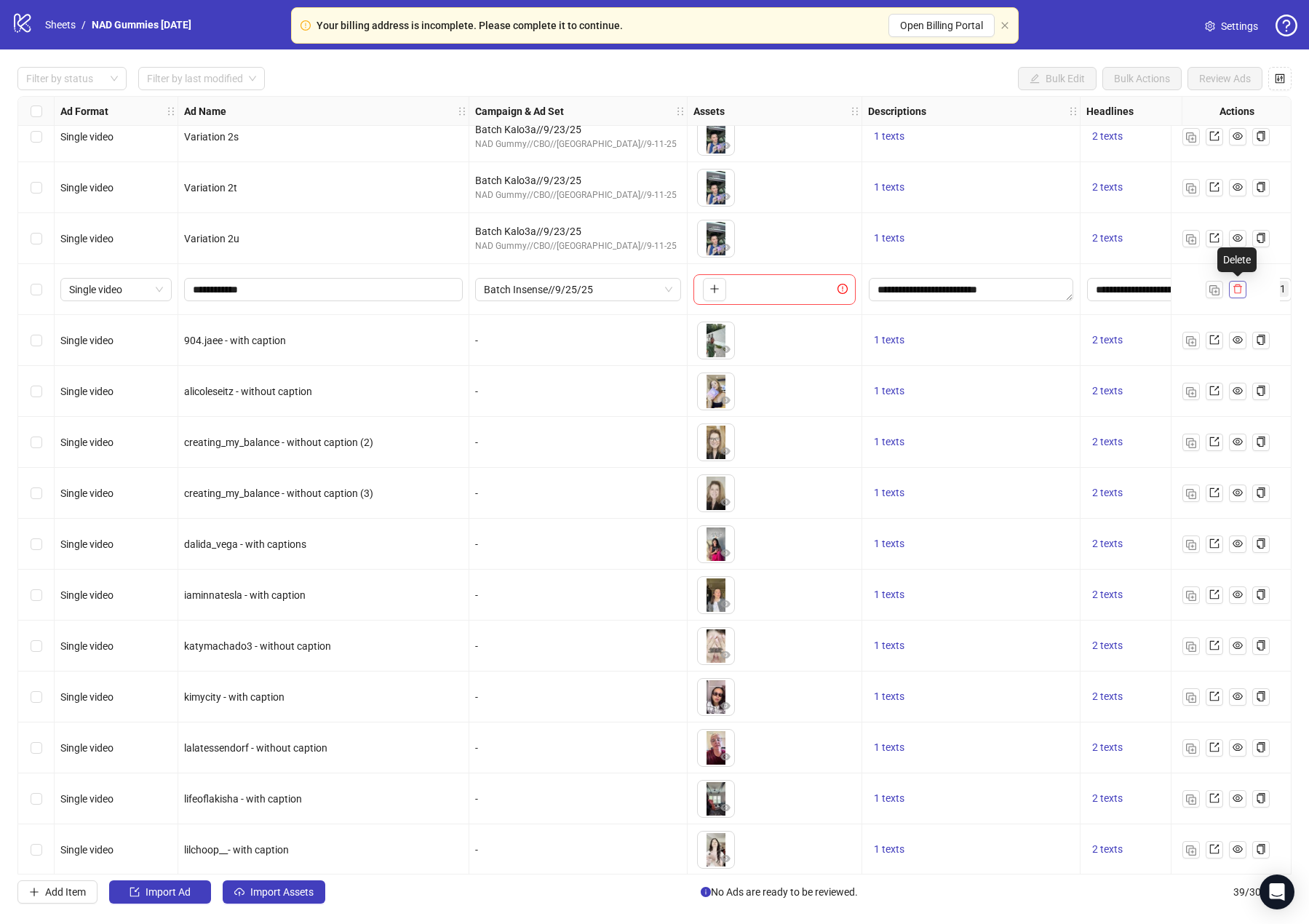
click at [1093, 290] on icon "delete" at bounding box center [1238, 289] width 10 height 10
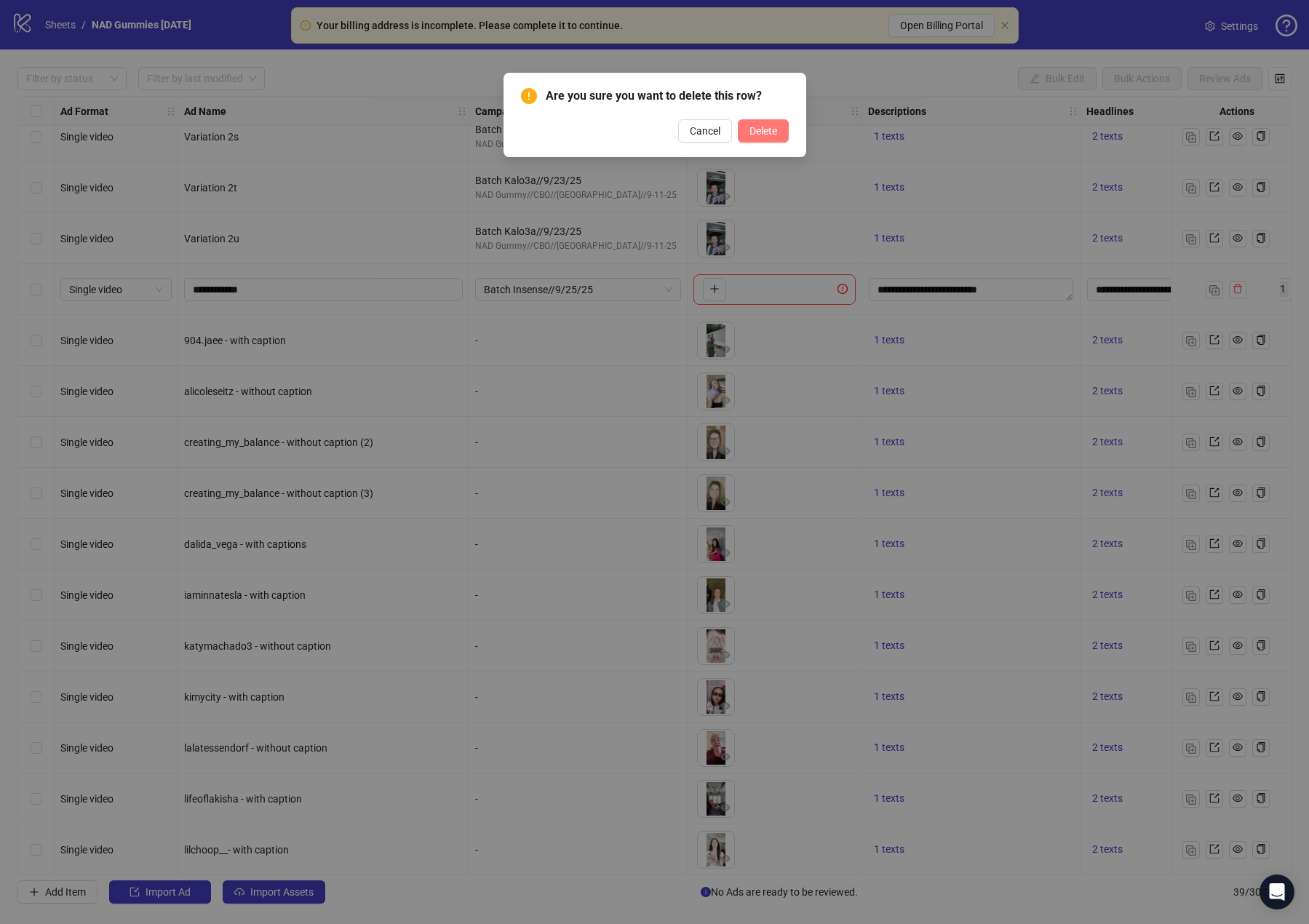
click at [769, 133] on span "Delete" at bounding box center [763, 131] width 27 height 12
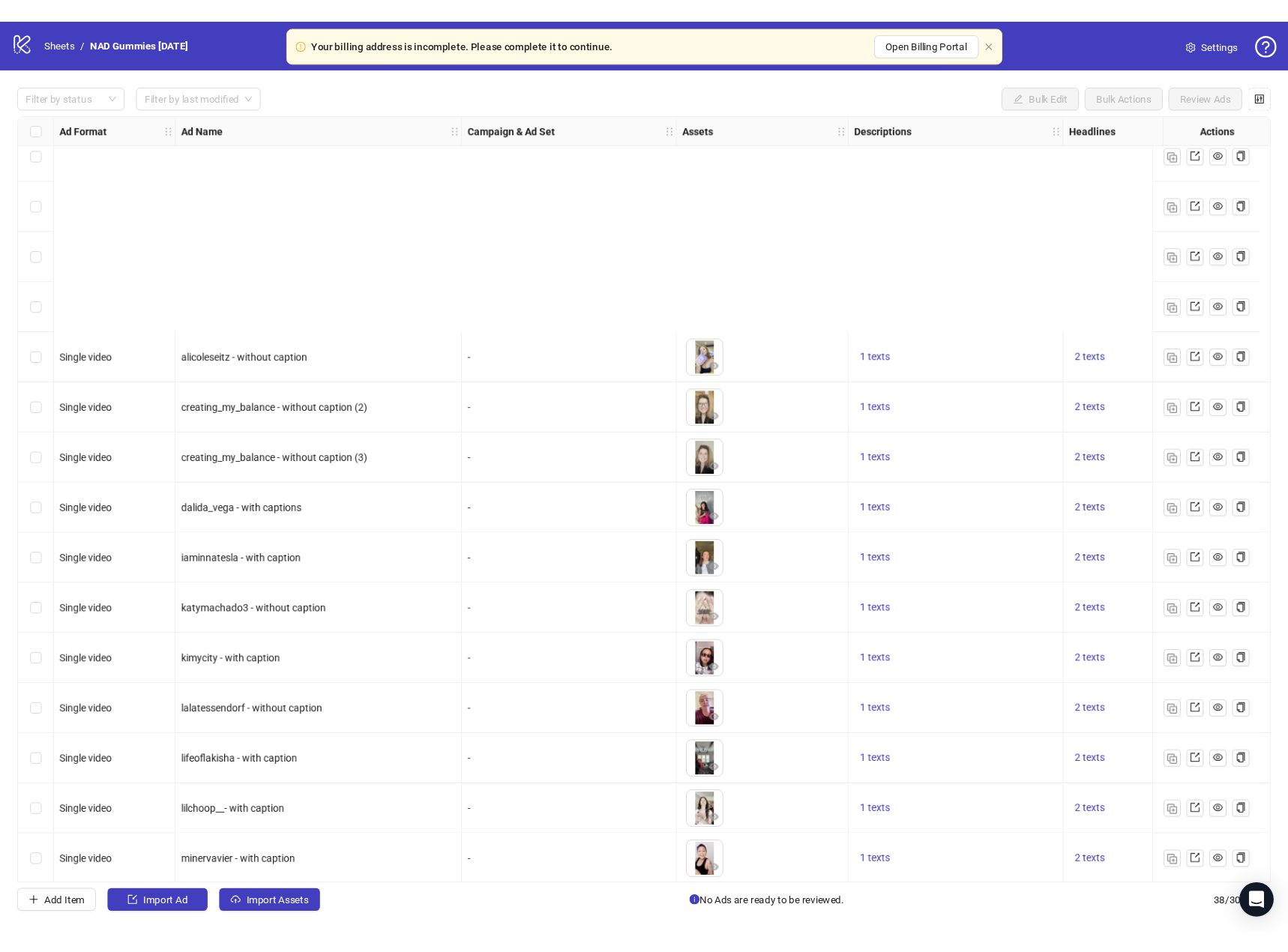
scroll to position [1229, 0]
